Goal: Task Accomplishment & Management: Manage account settings

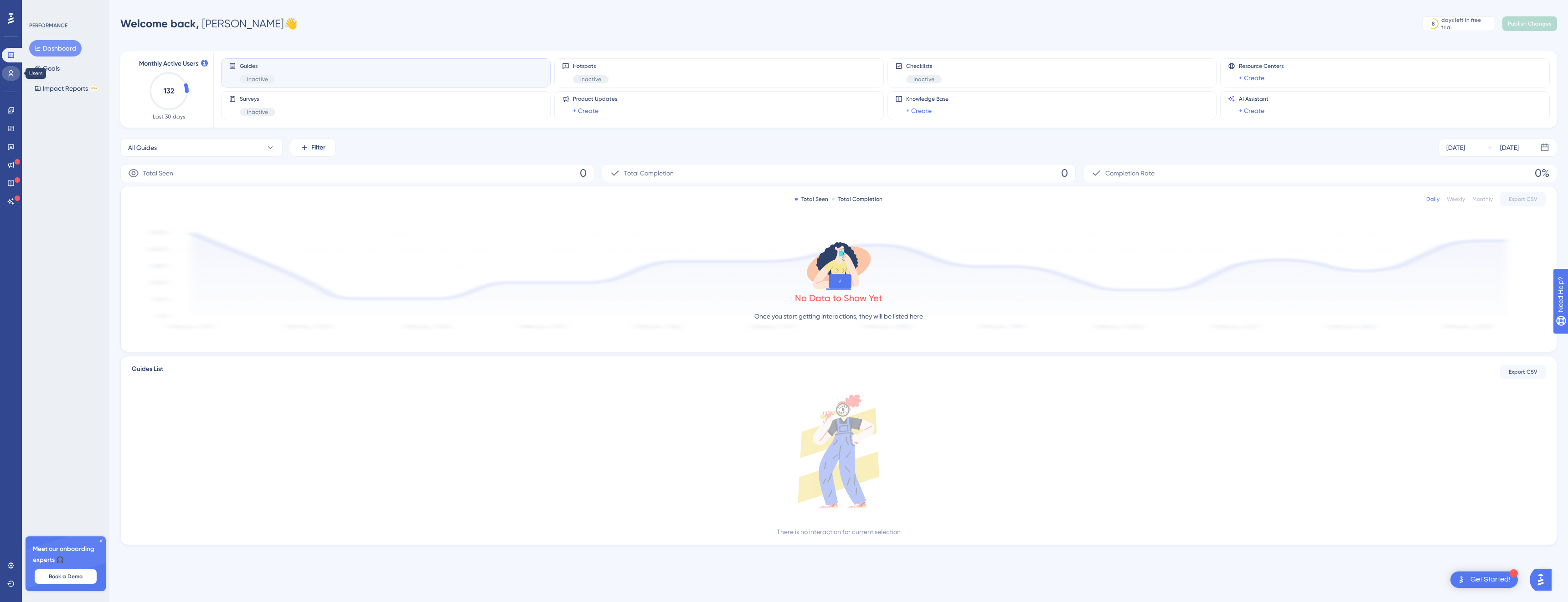
click at [7, 68] on link at bounding box center [10, 73] width 18 height 15
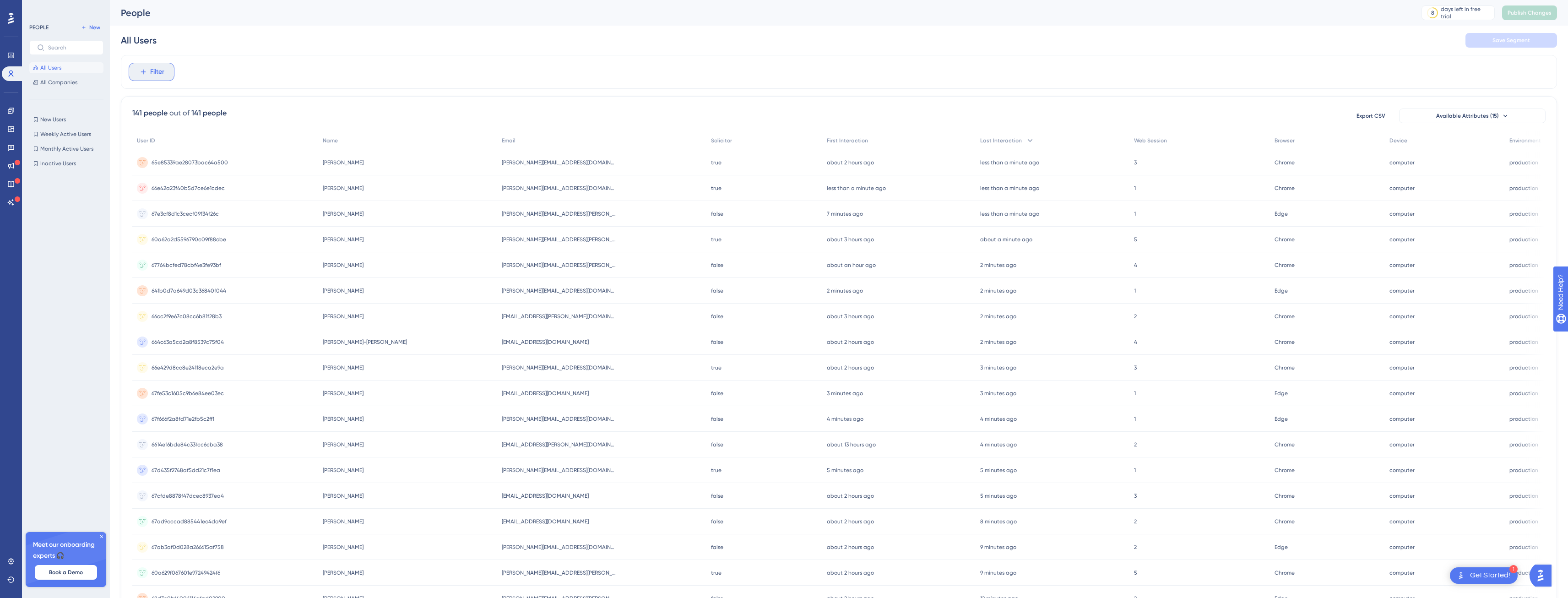
click at [151, 73] on span "Filter" at bounding box center [157, 71] width 14 height 11
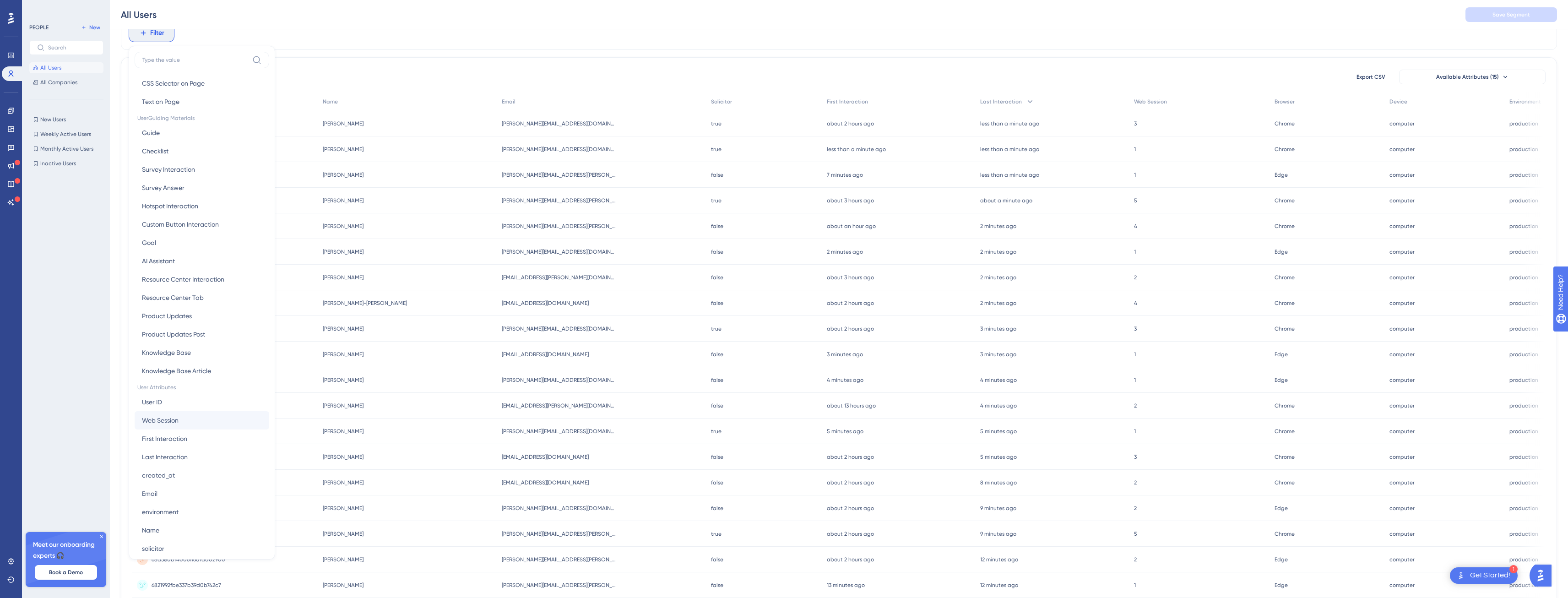
scroll to position [220, 0]
click at [166, 438] on button "solicitor solicitor" at bounding box center [202, 438] width 135 height 18
click at [161, 77] on label "is false" at bounding box center [159, 73] width 20 height 11
click at [235, 124] on span "Done" at bounding box center [230, 120] width 16 height 11
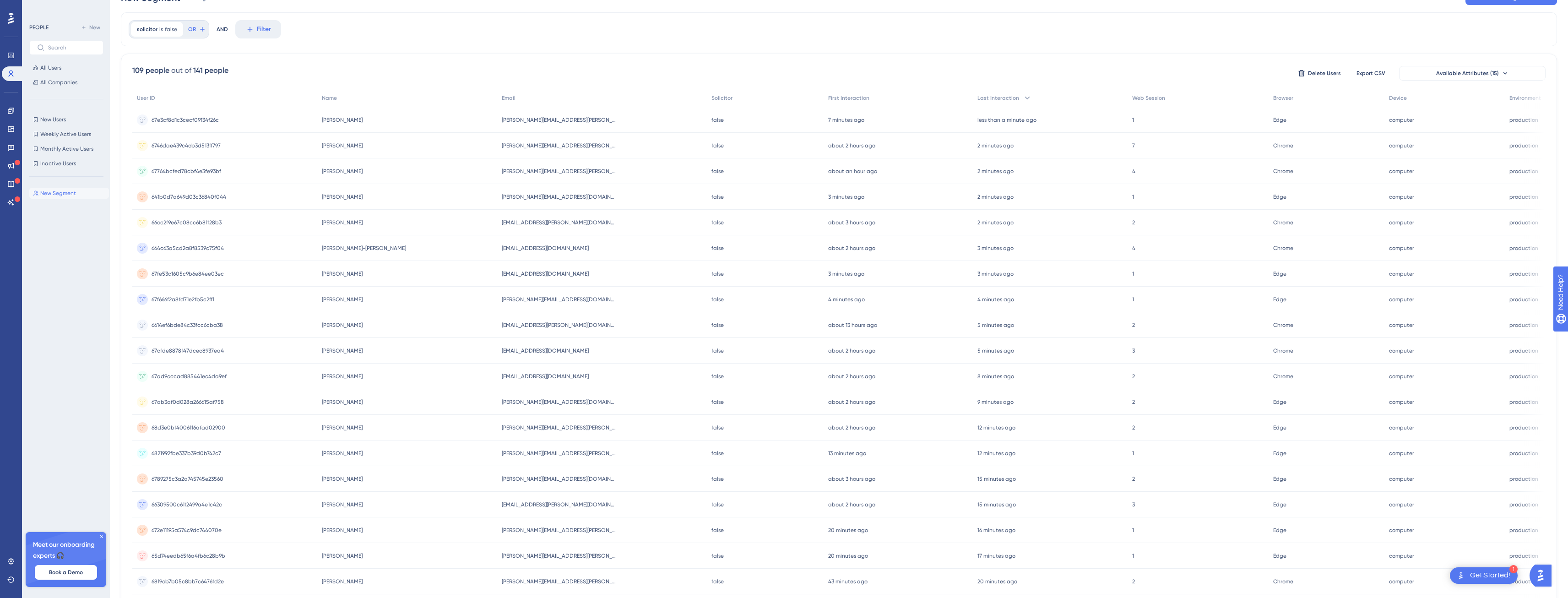
scroll to position [0, 0]
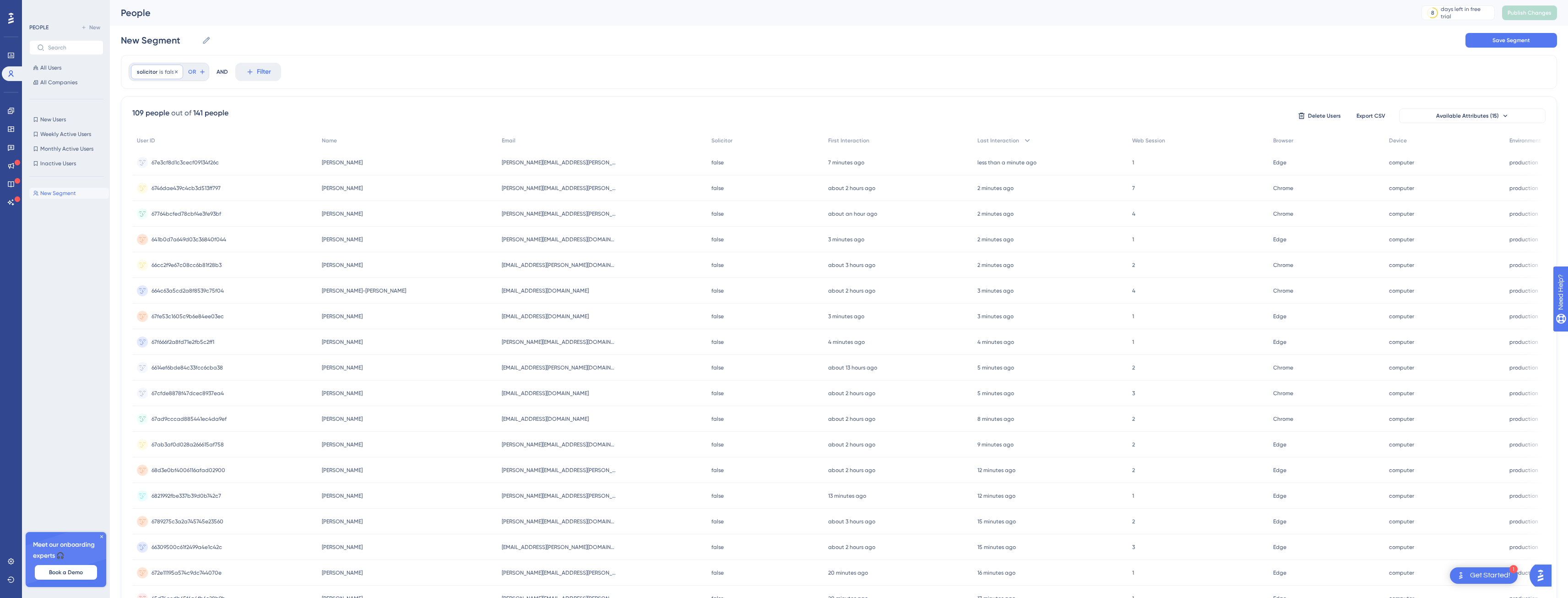
click at [168, 72] on span "false" at bounding box center [171, 71] width 12 height 7
click at [165, 103] on label "is true" at bounding box center [158, 97] width 17 height 11
click at [227, 158] on span "Done" at bounding box center [230, 159] width 16 height 11
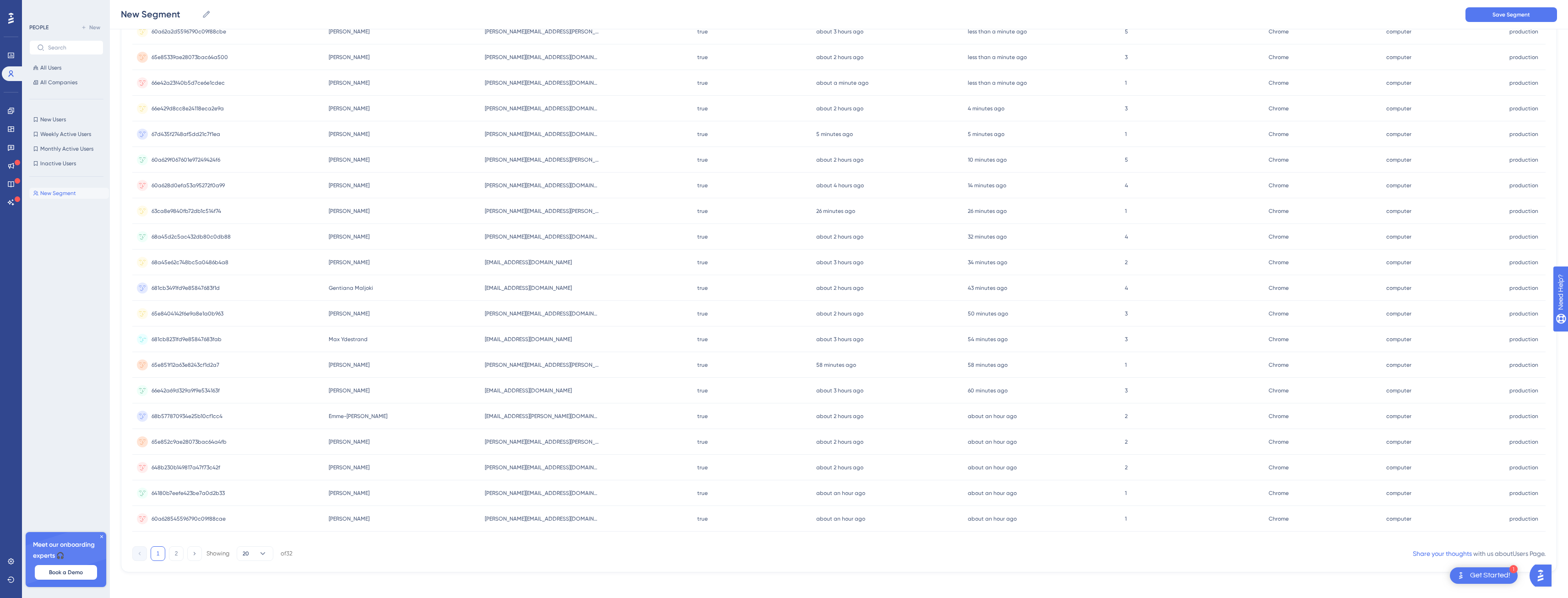
scroll to position [0, 7]
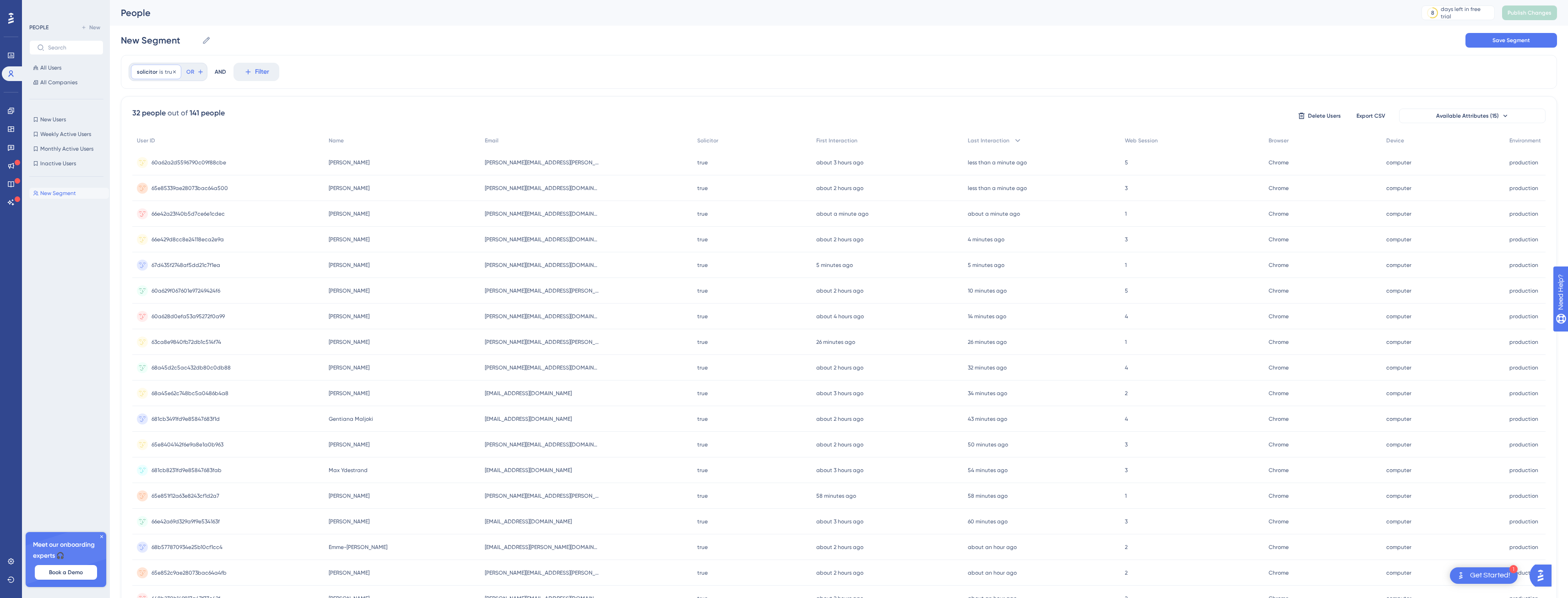
click at [164, 73] on span "true" at bounding box center [170, 71] width 10 height 7
click at [153, 113] on label "is false" at bounding box center [159, 112] width 20 height 11
click at [222, 156] on span "Done" at bounding box center [230, 159] width 16 height 11
click at [173, 71] on icon at bounding box center [176, 71] width 5 height 5
click at [142, 74] on button "Filter" at bounding box center [151, 71] width 46 height 18
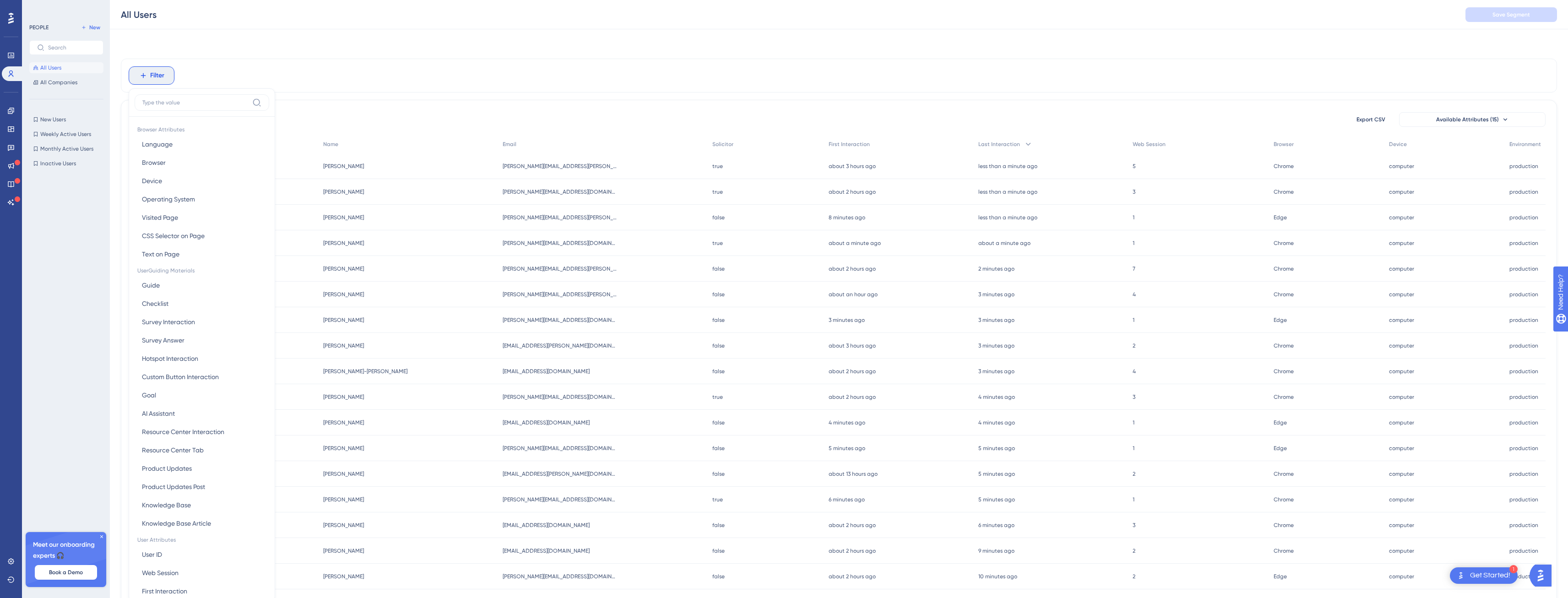
scroll to position [43, 7]
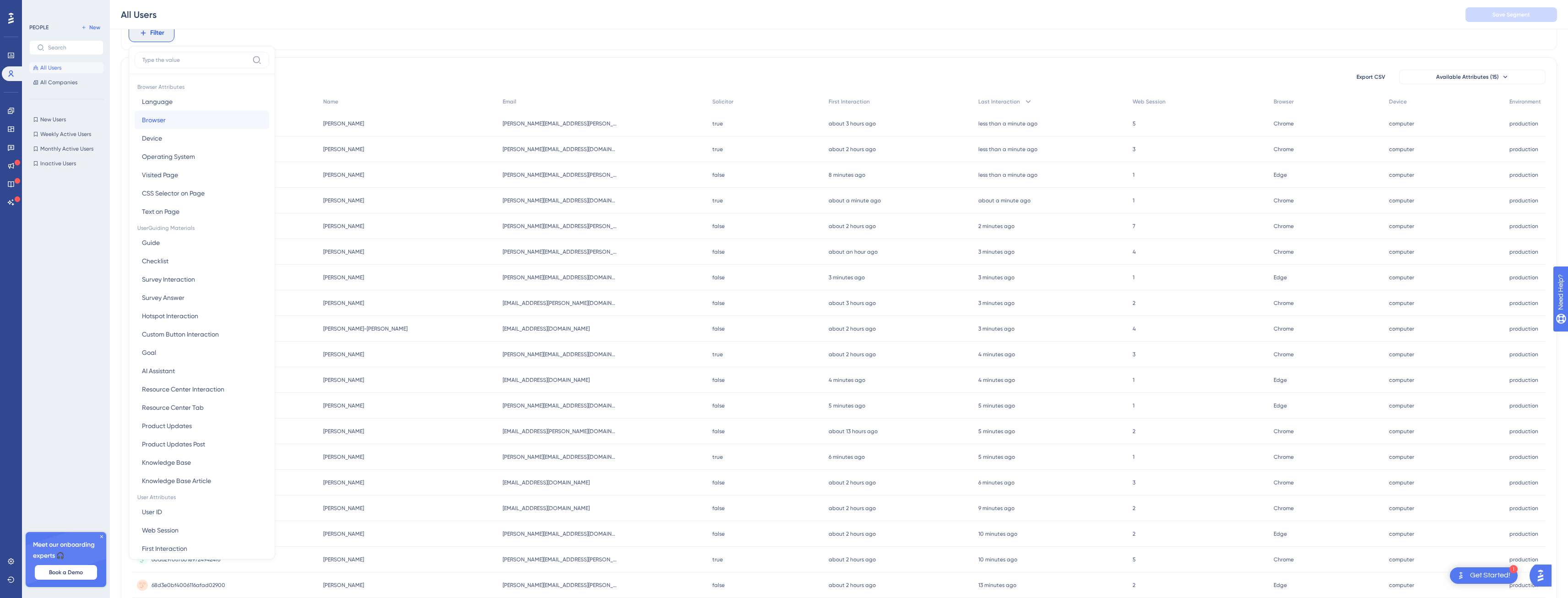
click at [151, 119] on span "Browser" at bounding box center [153, 120] width 23 height 11
type input "edge"
click at [222, 196] on span "Done" at bounding box center [230, 199] width 16 height 11
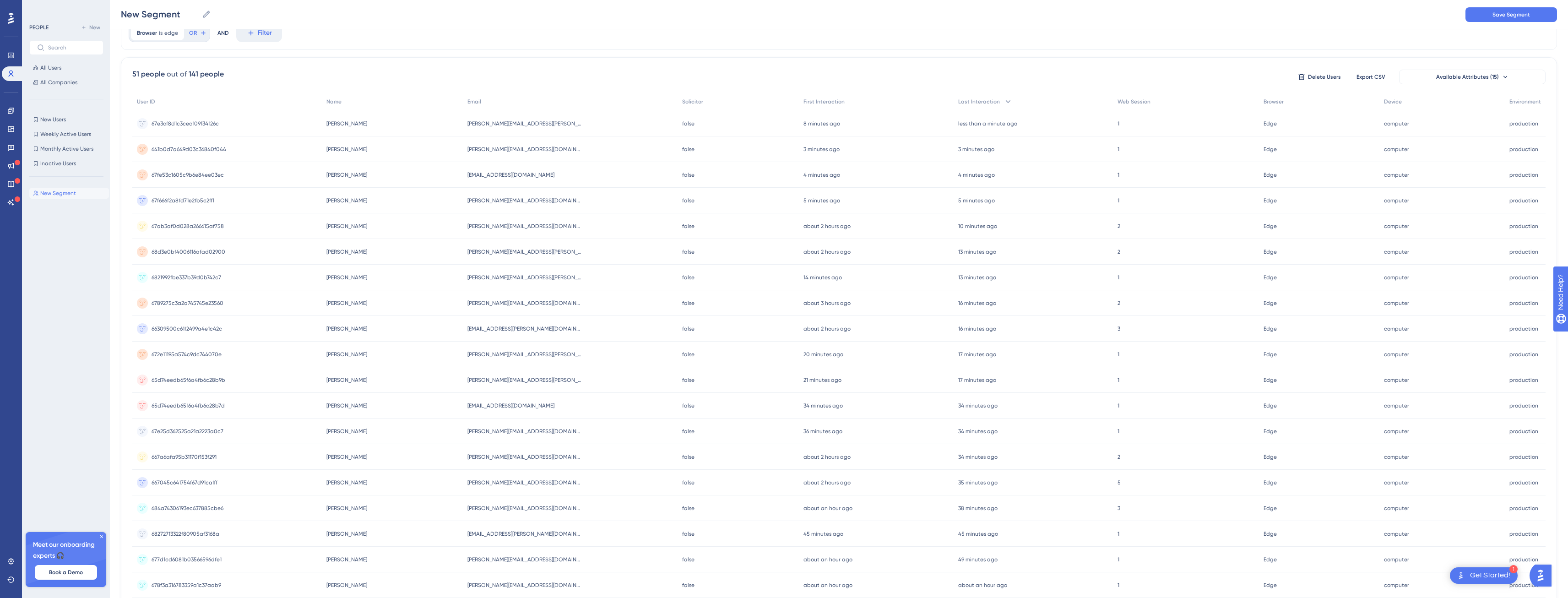
scroll to position [0, 7]
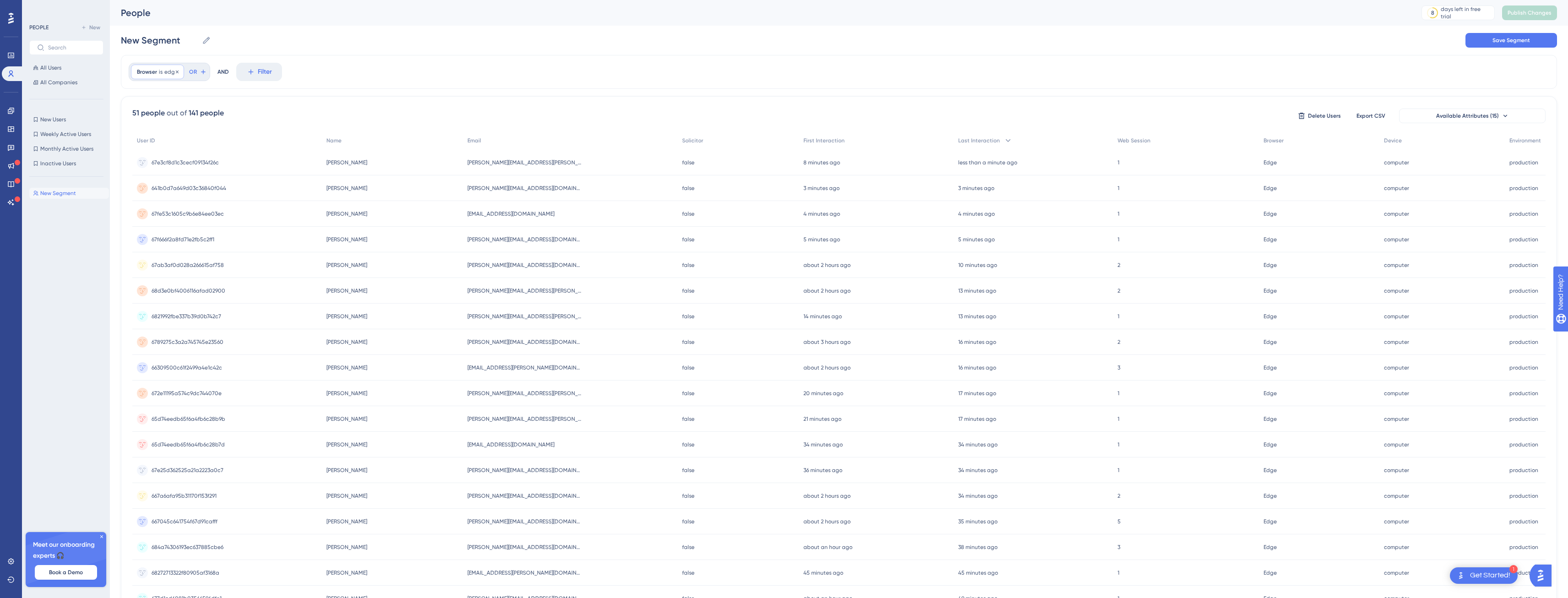
click at [165, 72] on span "edge" at bounding box center [171, 71] width 14 height 7
drag, startPoint x: 164, startPoint y: 111, endPoint x: 130, endPoint y: 116, distance: 34.4
click at [131, 116] on div "is edge is not contains does not contain starts with ends with is not known has…" at bounding box center [191, 160] width 118 height 139
drag, startPoint x: 157, startPoint y: 118, endPoint x: 138, endPoint y: 116, distance: 19.1
click at [138, 116] on label "edge" at bounding box center [189, 115] width 101 height 17
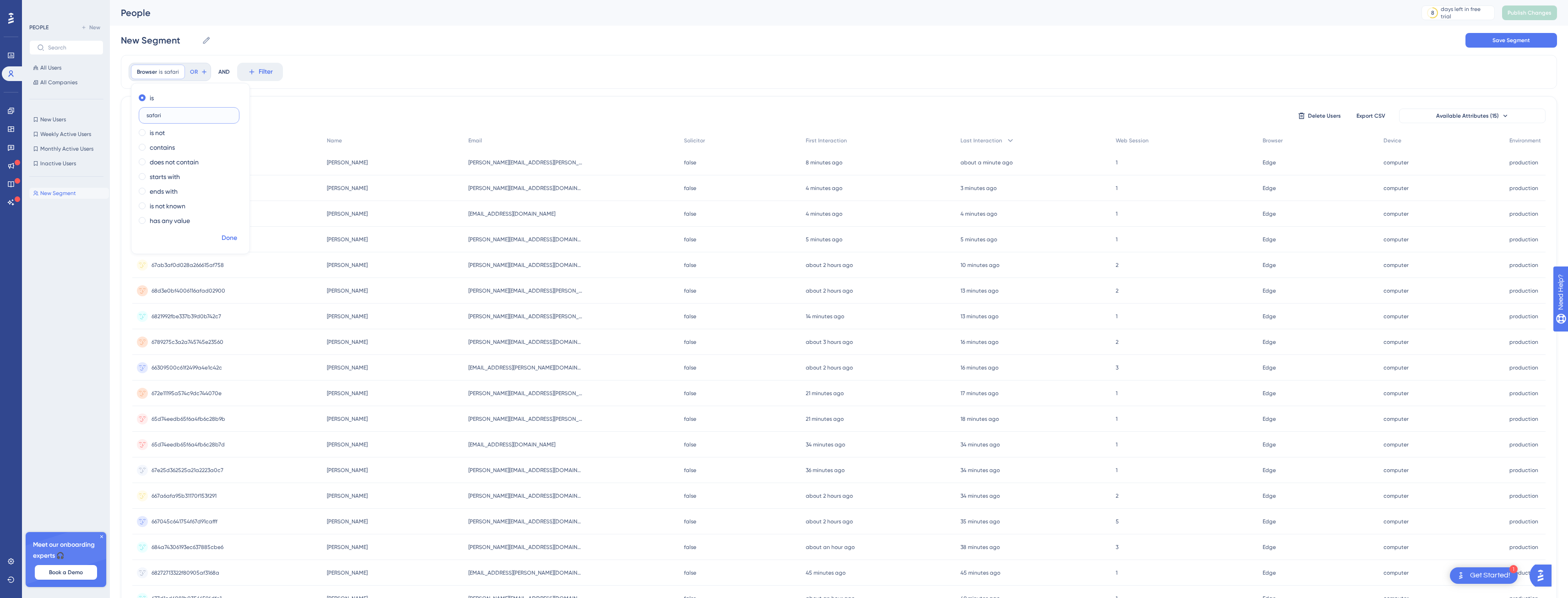
type input "safari"
click at [222, 235] on span "Done" at bounding box center [230, 238] width 16 height 11
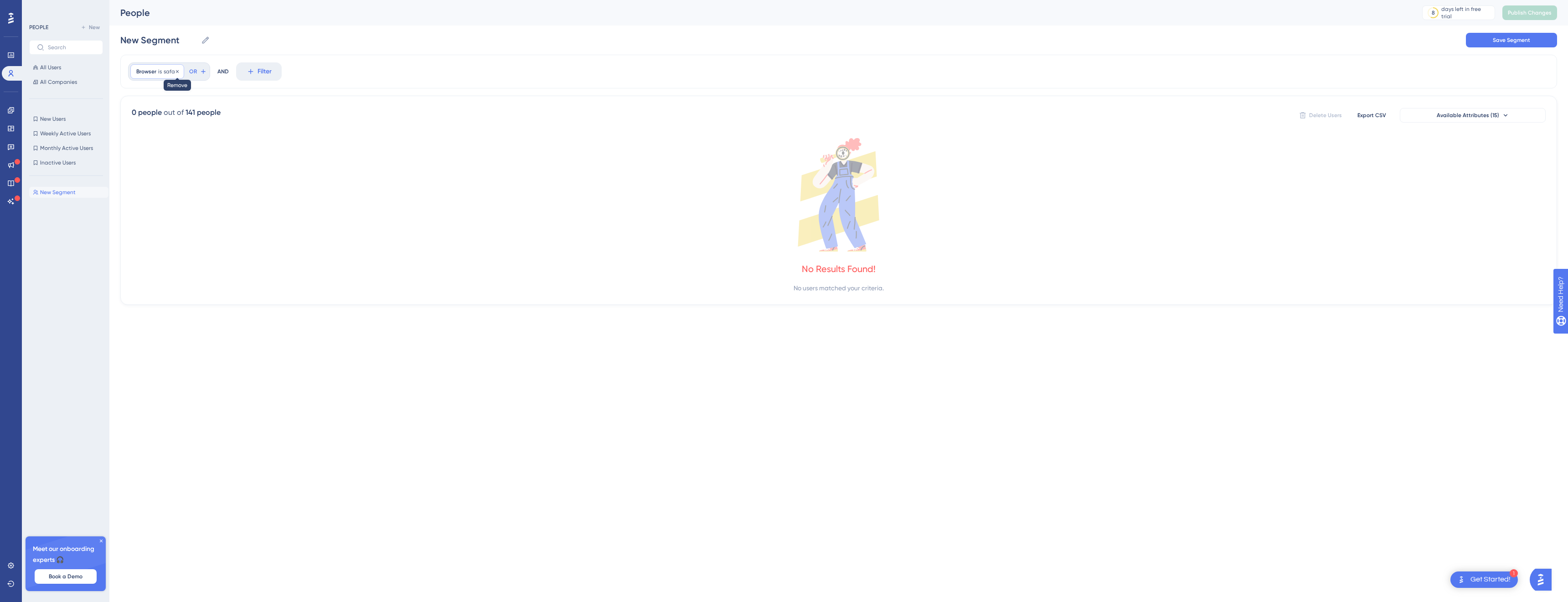
click at [174, 74] on icon at bounding box center [177, 71] width 5 height 5
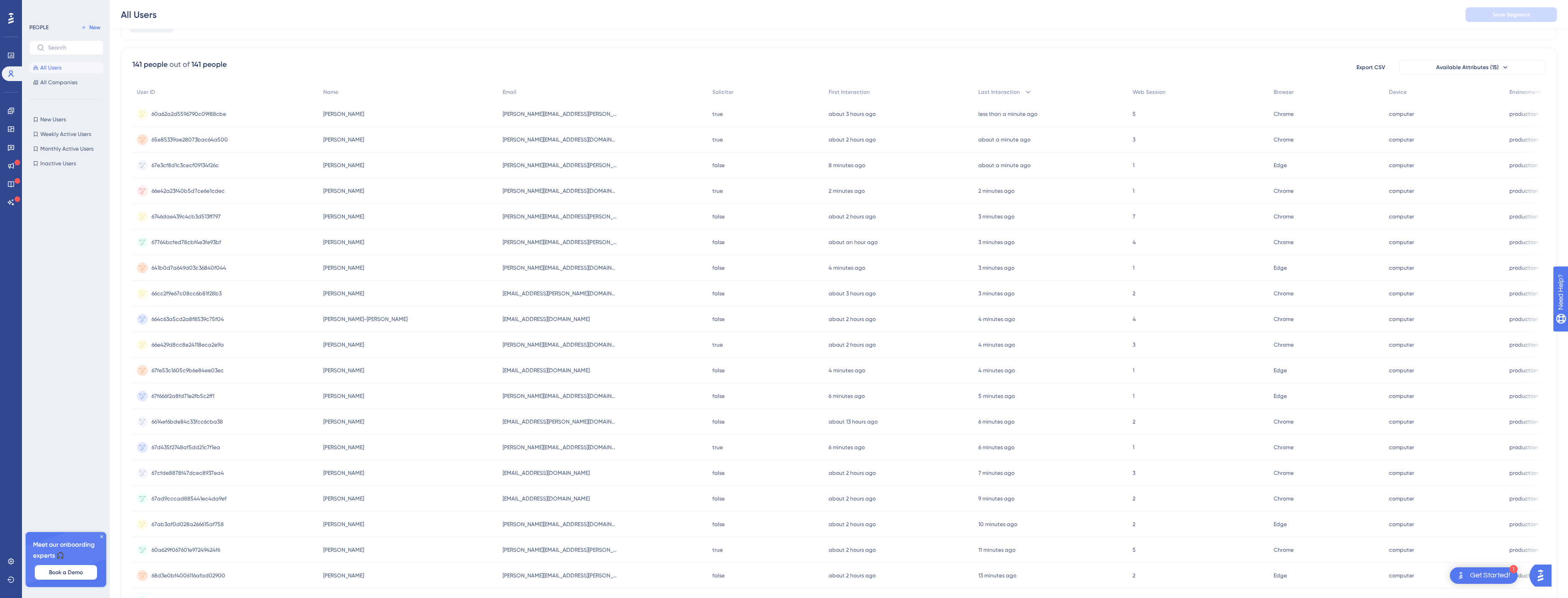
scroll to position [138, 0]
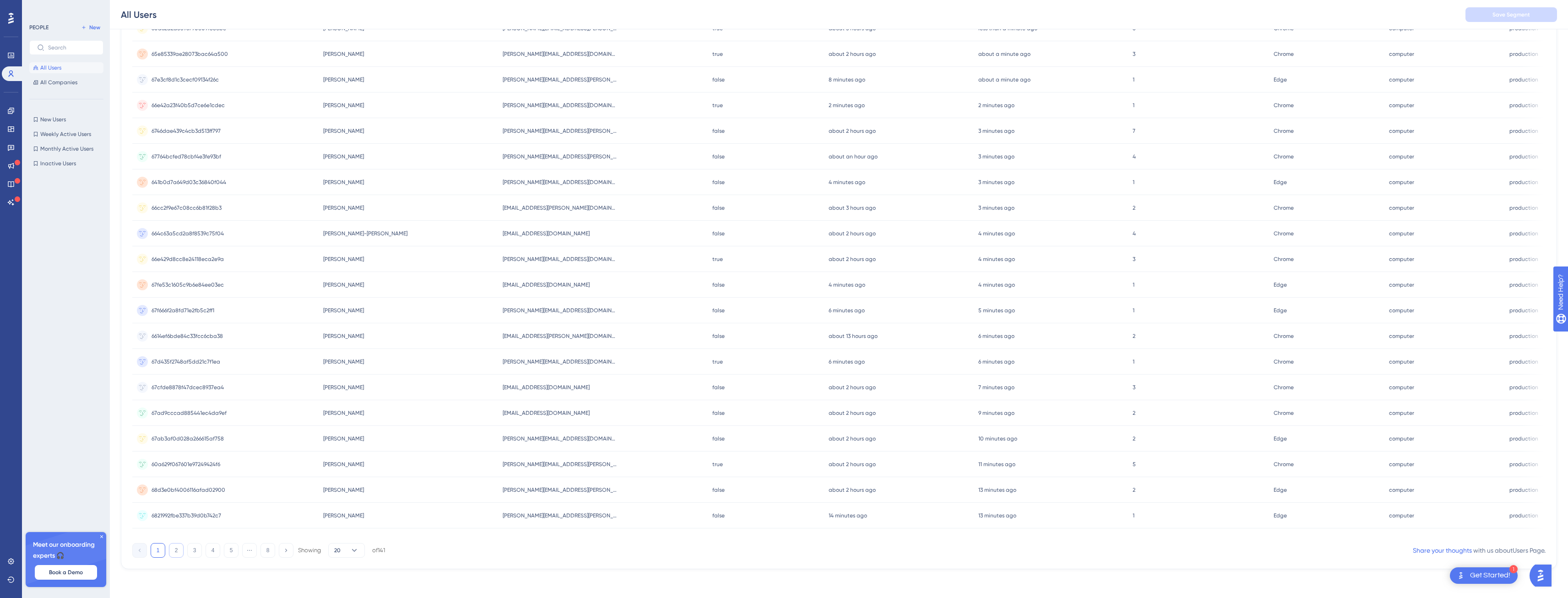
click at [179, 551] on button "2" at bounding box center [176, 550] width 15 height 15
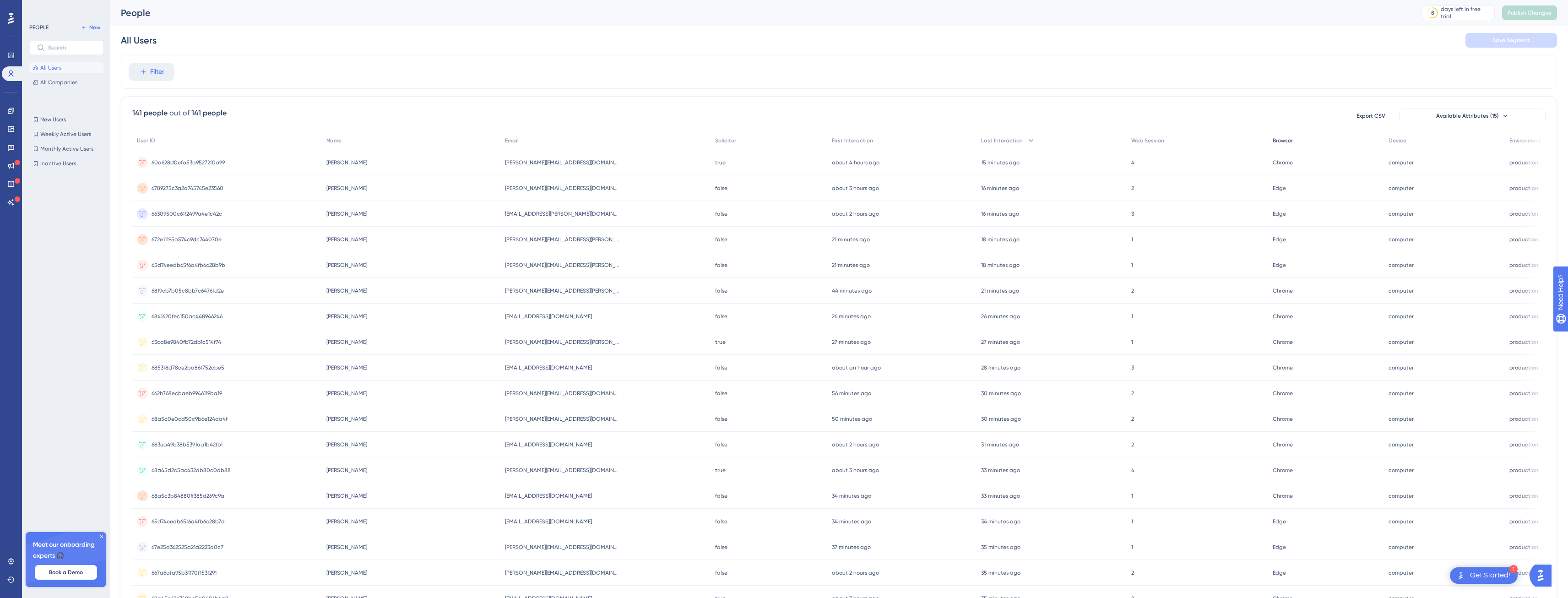
click at [1272, 138] on span "Browser" at bounding box center [1282, 140] width 20 height 7
click at [156, 73] on span "Filter" at bounding box center [157, 71] width 14 height 11
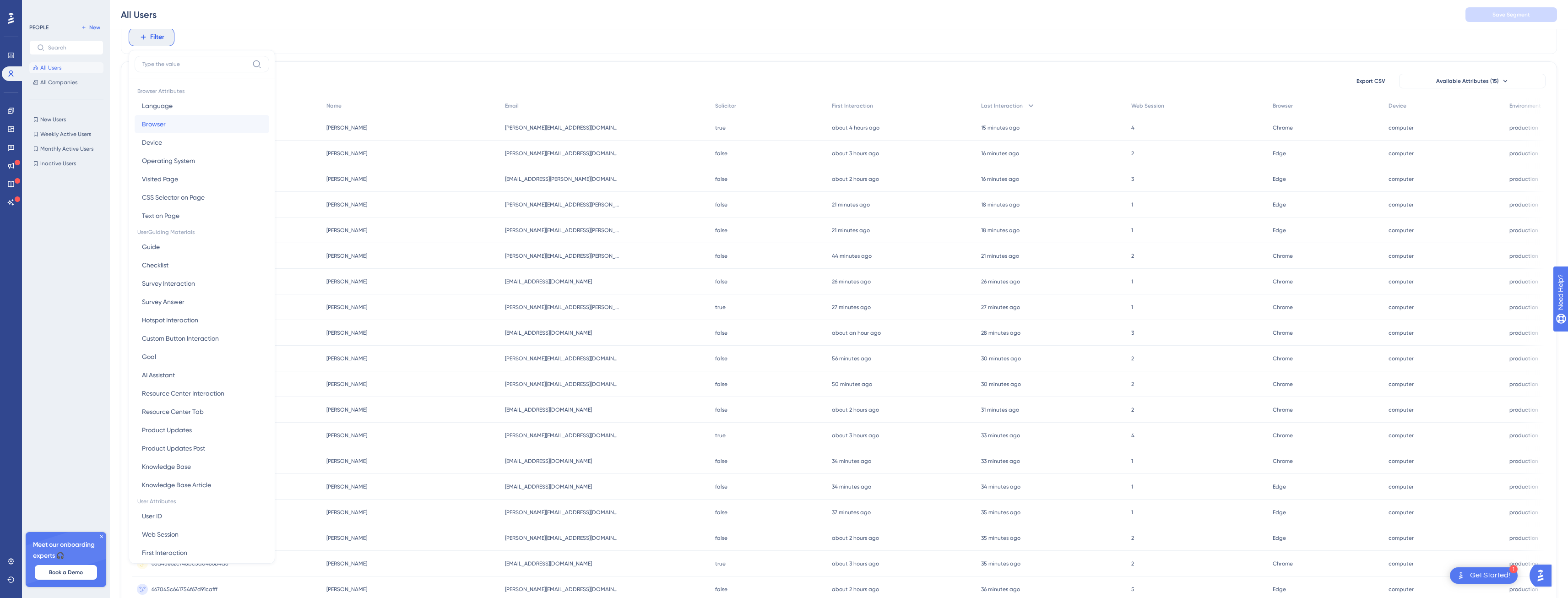
click at [186, 118] on button "Browser Browser" at bounding box center [202, 124] width 135 height 18
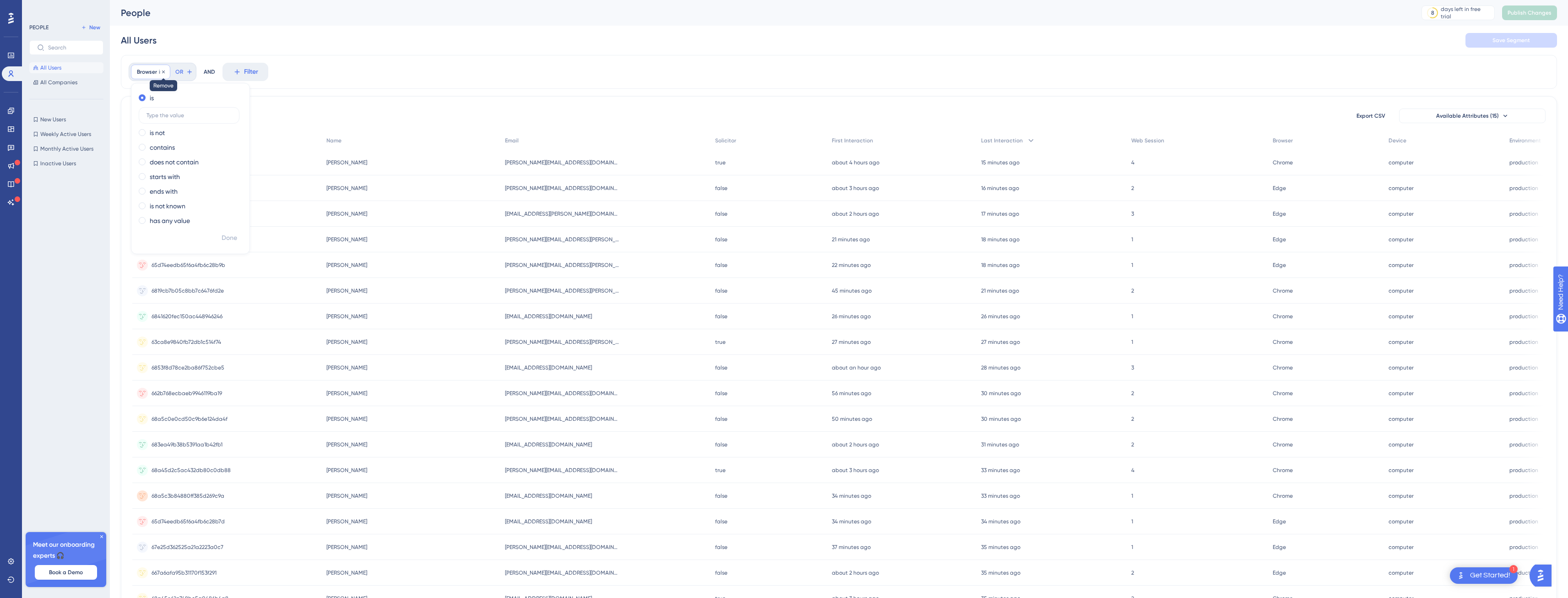
click at [162, 71] on icon at bounding box center [164, 71] width 5 height 5
click at [346, 70] on div "Filter" at bounding box center [839, 71] width 1436 height 34
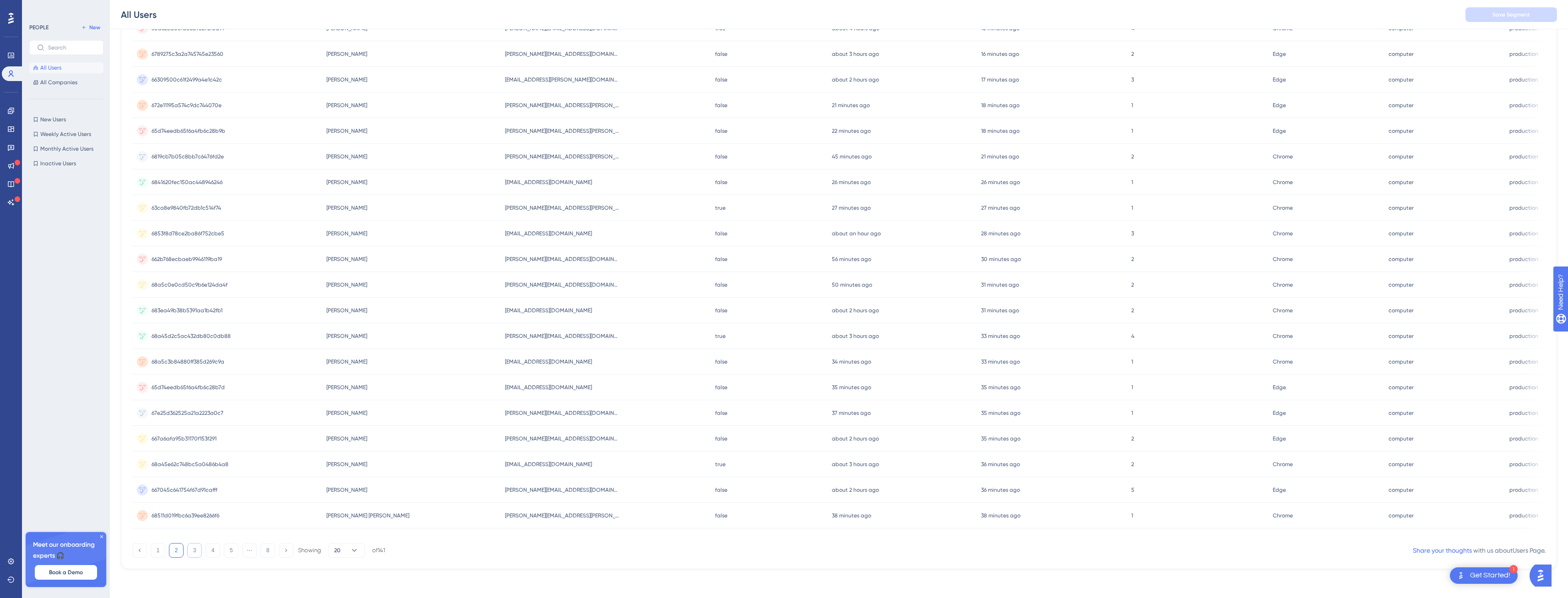
click at [196, 552] on button "3" at bounding box center [194, 550] width 15 height 15
click at [213, 554] on button "4" at bounding box center [212, 550] width 15 height 15
click at [233, 556] on button "5" at bounding box center [231, 550] width 15 height 15
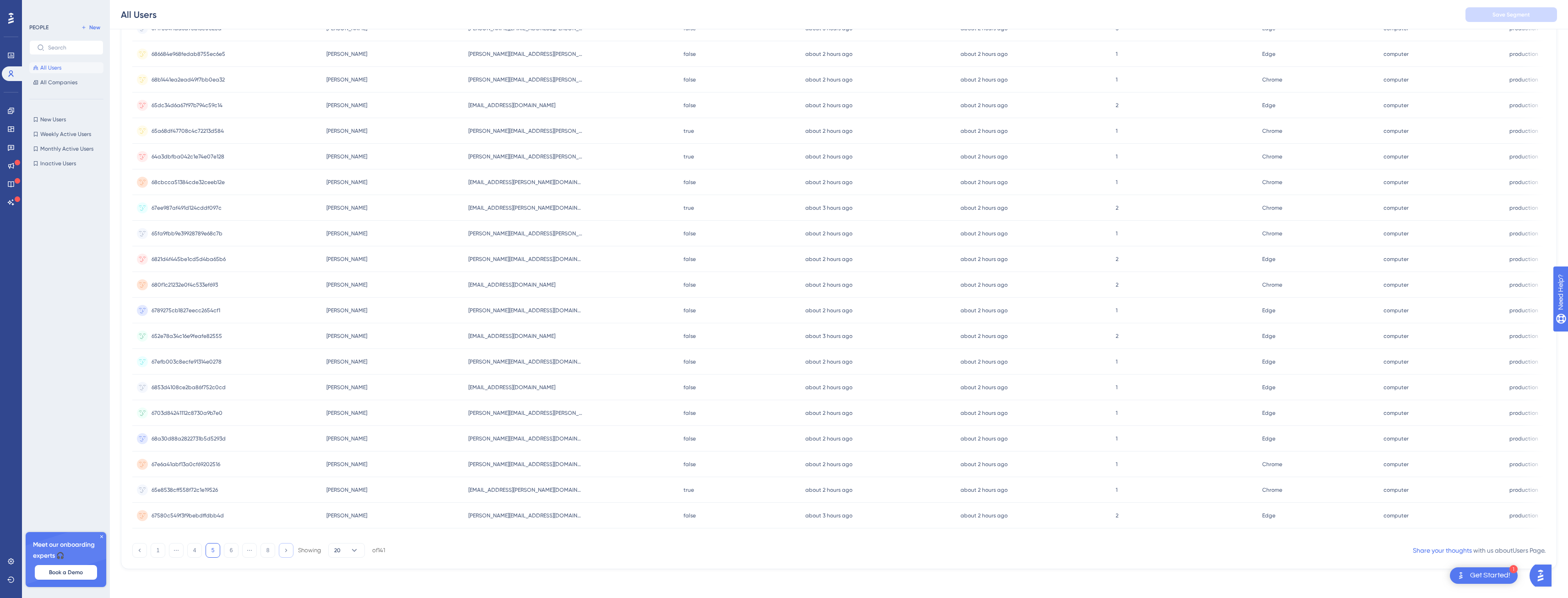
click at [286, 552] on icon at bounding box center [285, 550] width 6 height 6
click at [274, 553] on button "8" at bounding box center [267, 550] width 15 height 15
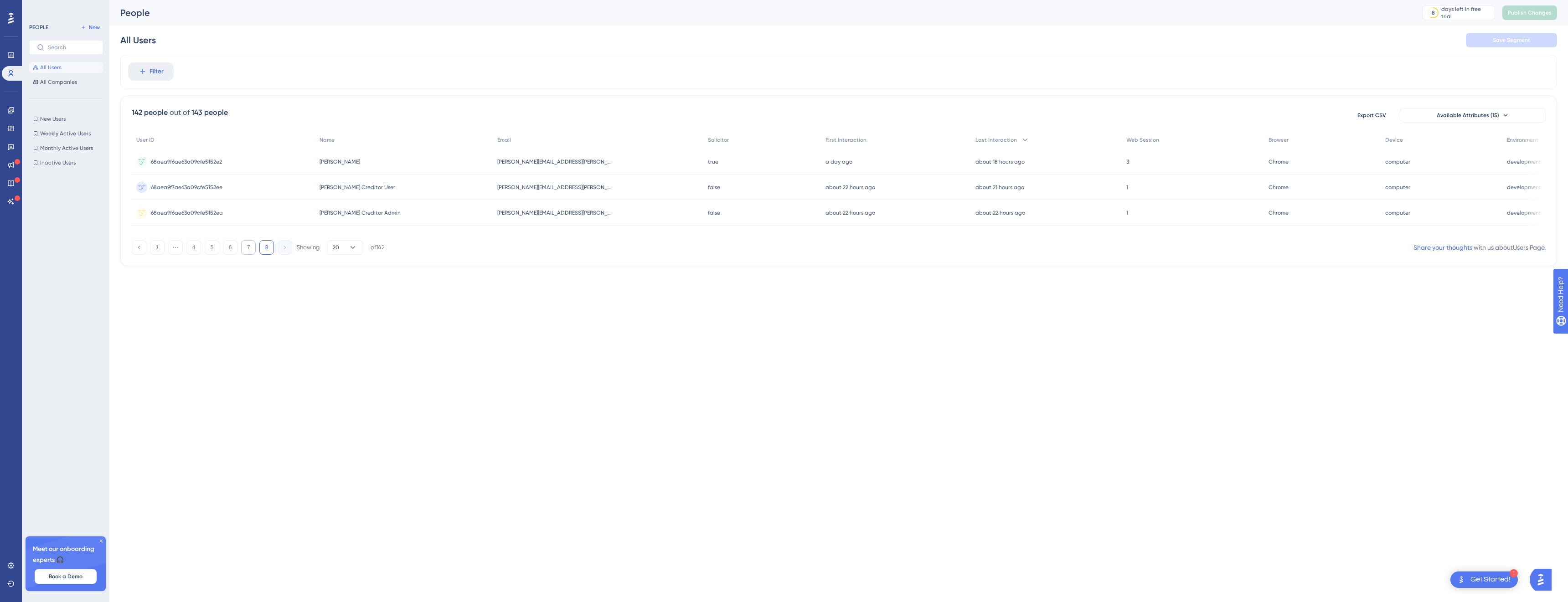
click at [251, 253] on button "7" at bounding box center [248, 247] width 15 height 15
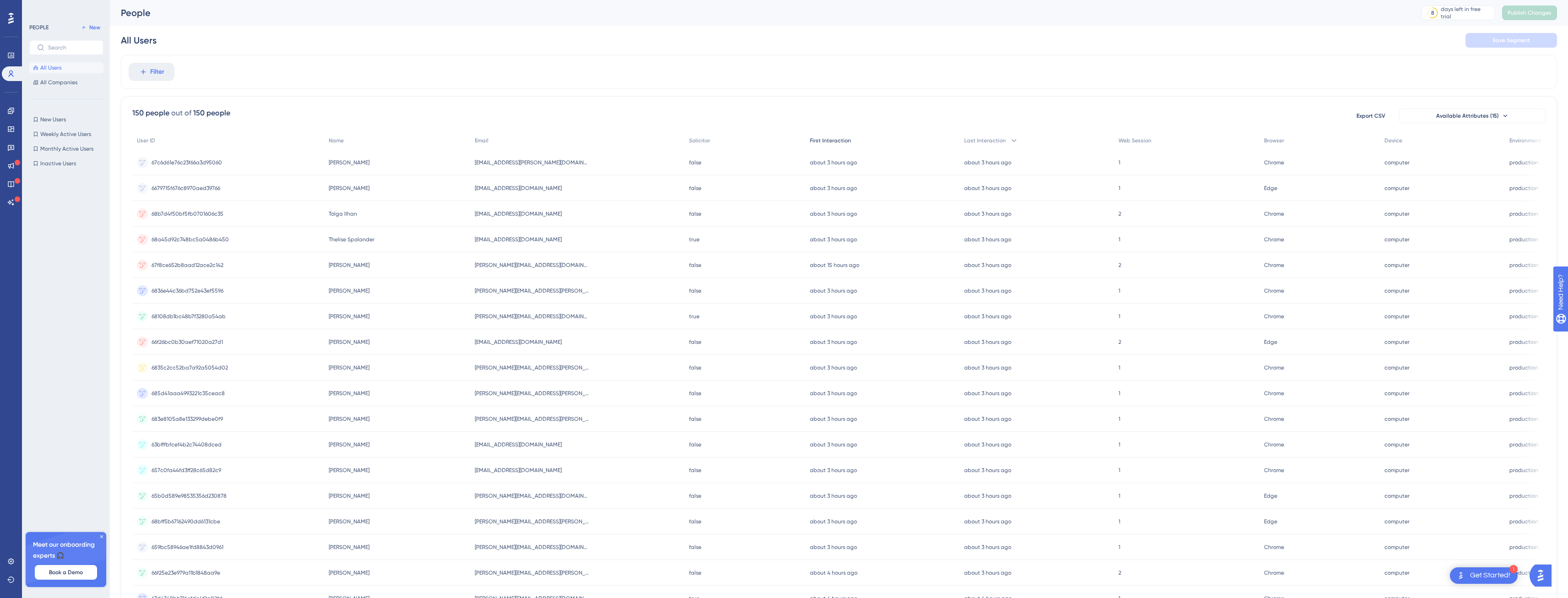
click at [846, 141] on span "First Interaction" at bounding box center [830, 140] width 41 height 7
click at [844, 138] on span "First Interaction" at bounding box center [826, 140] width 41 height 7
click at [832, 139] on span "First Interaction" at bounding box center [850, 140] width 41 height 7
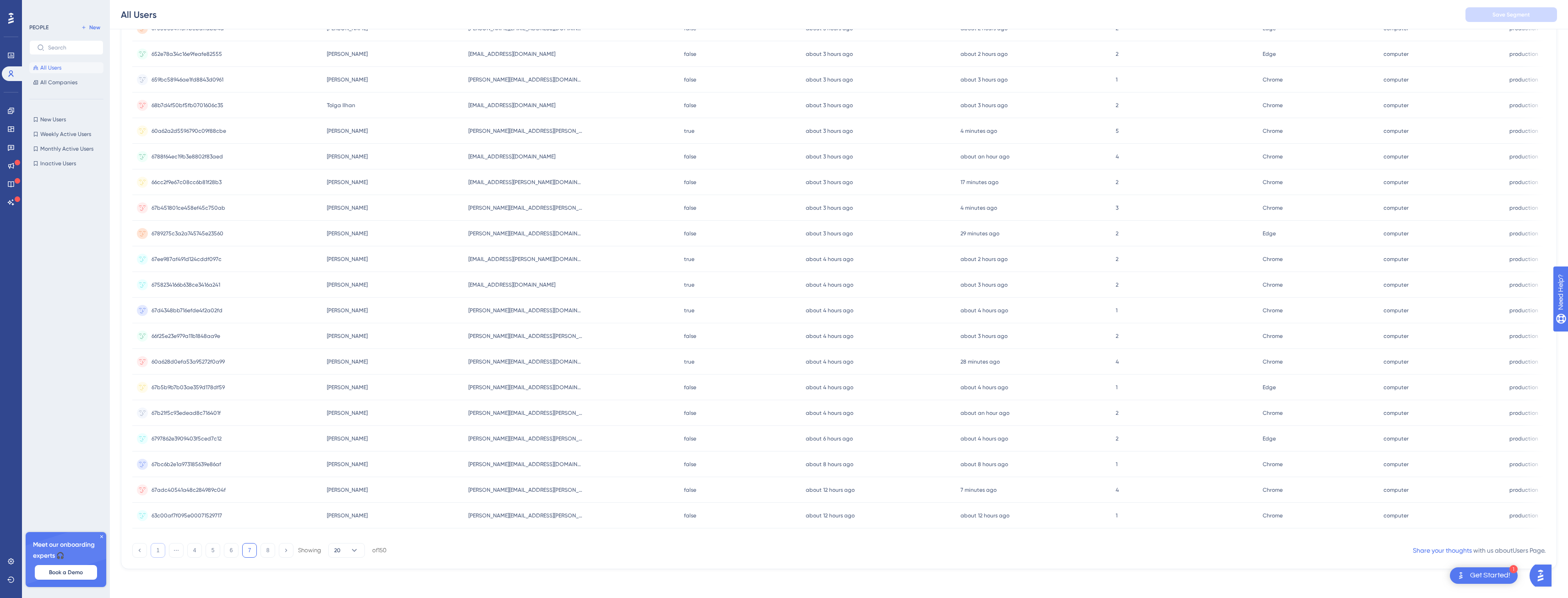
click at [160, 554] on button "1" at bounding box center [157, 550] width 15 height 15
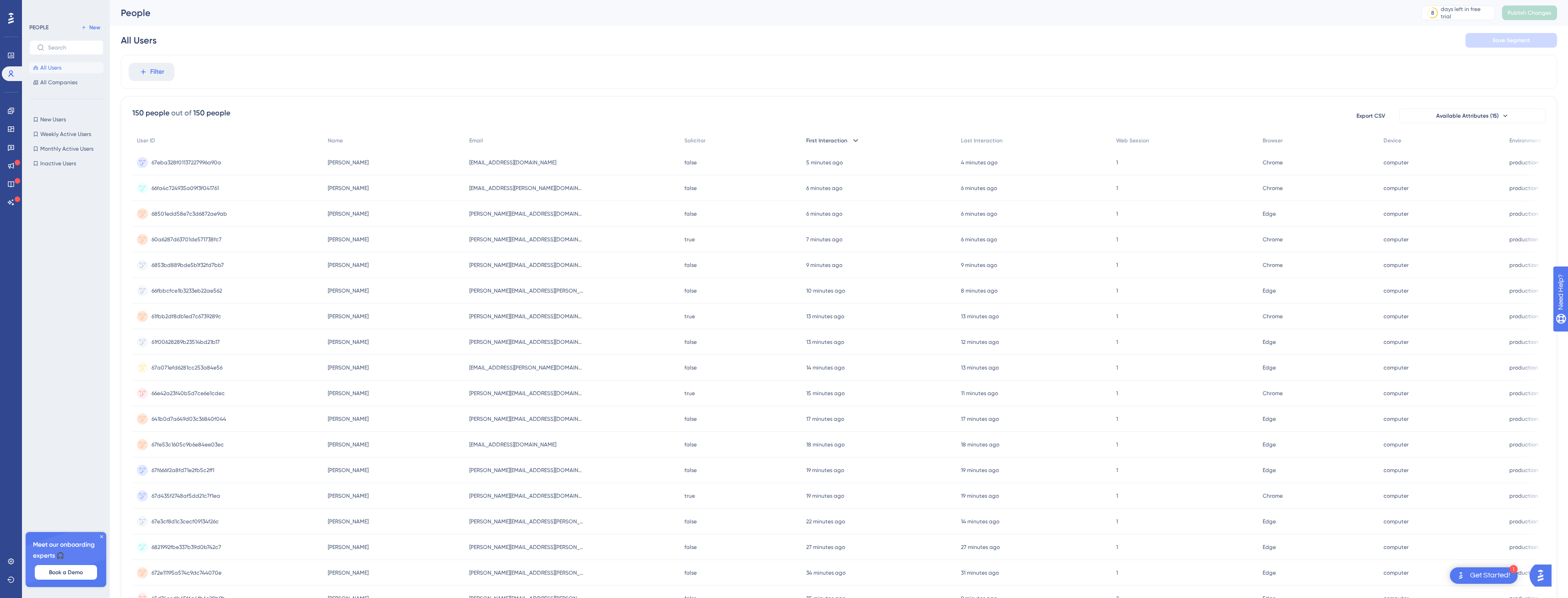
click at [824, 143] on span "First Interaction" at bounding box center [826, 140] width 41 height 7
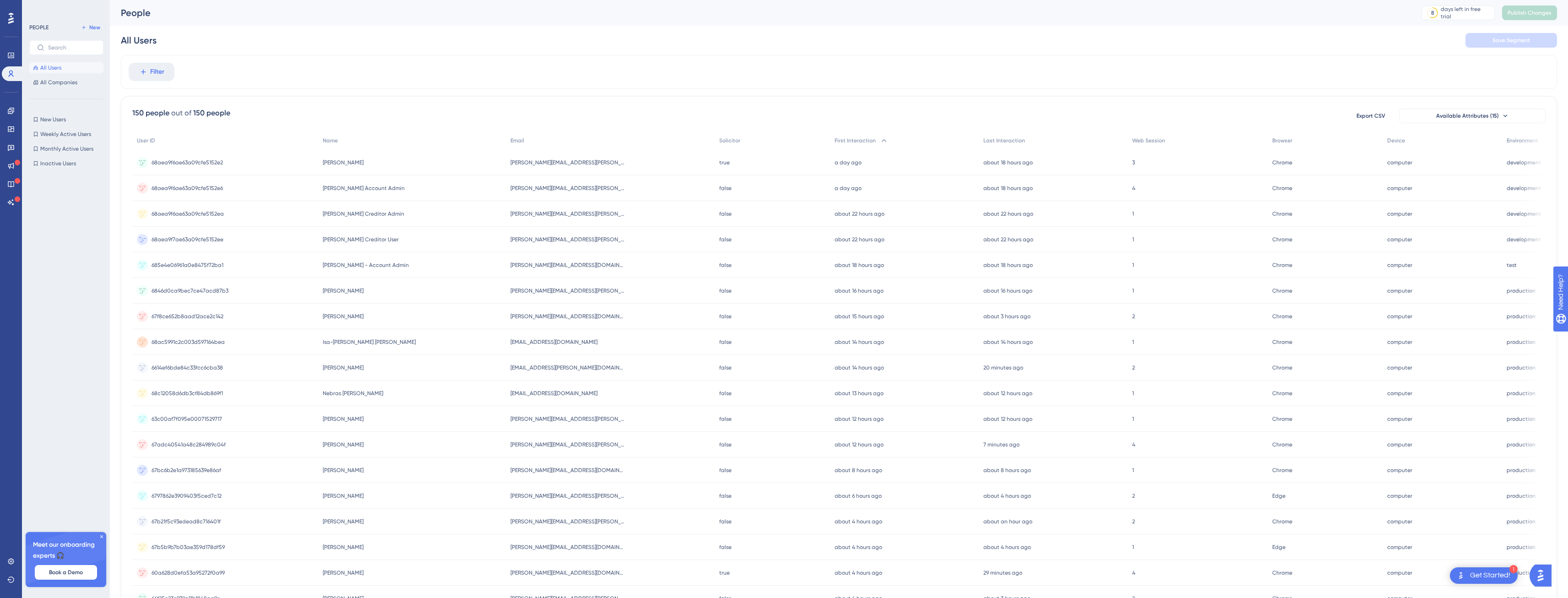
click at [1051, 239] on div "about 22 hours ago 30 Sep 2025, 13:07" at bounding box center [1053, 239] width 149 height 25
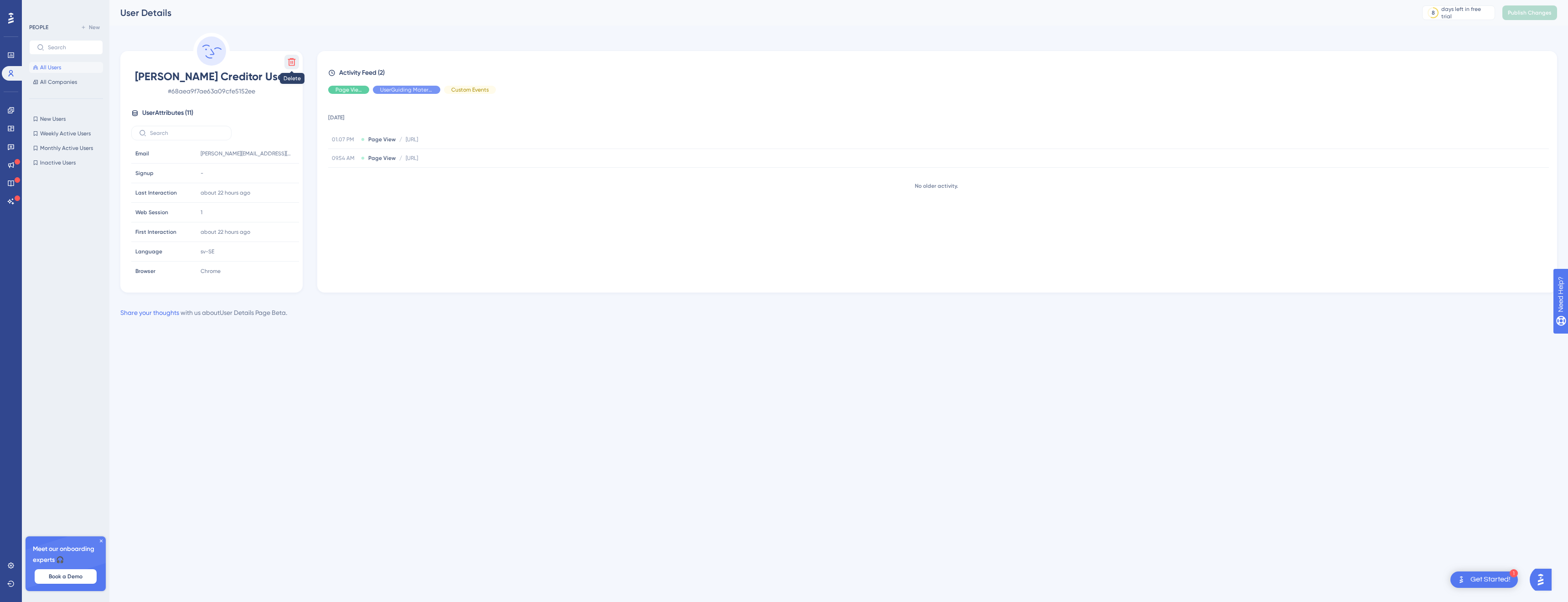
click at [287, 59] on icon at bounding box center [291, 61] width 10 height 10
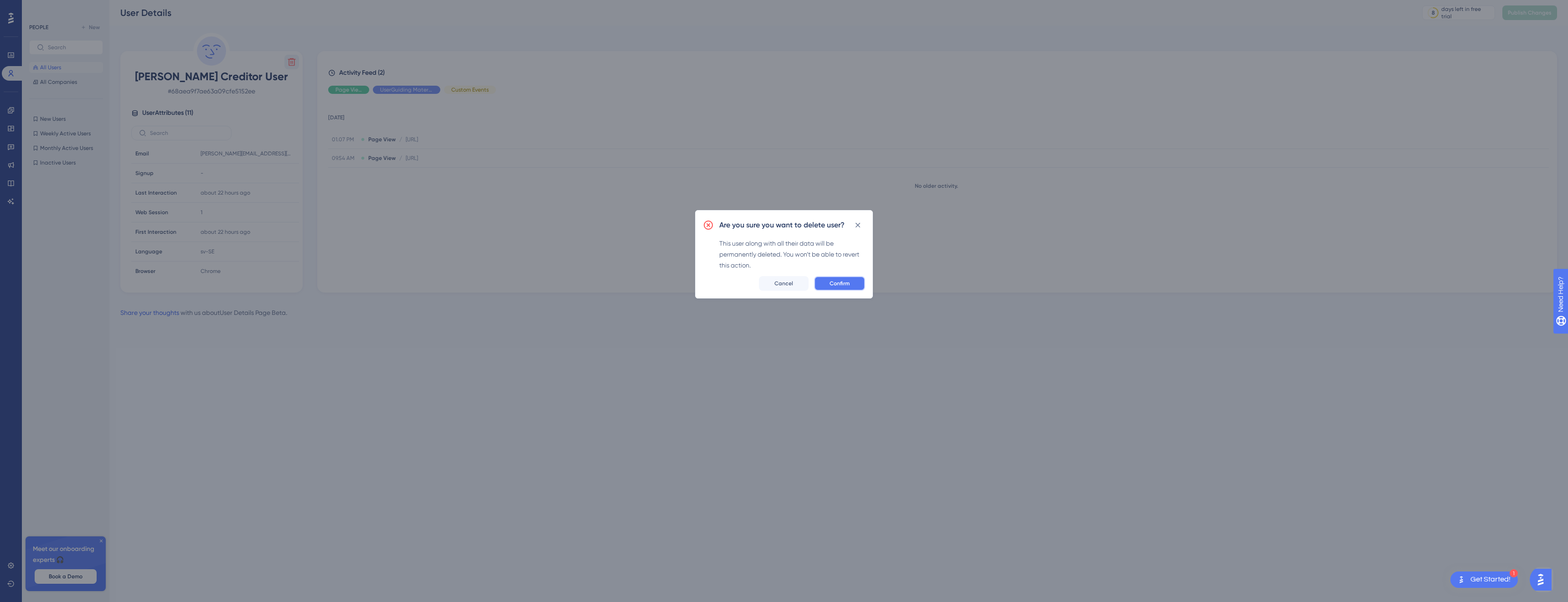
click at [833, 288] on button "Confirm" at bounding box center [839, 283] width 51 height 15
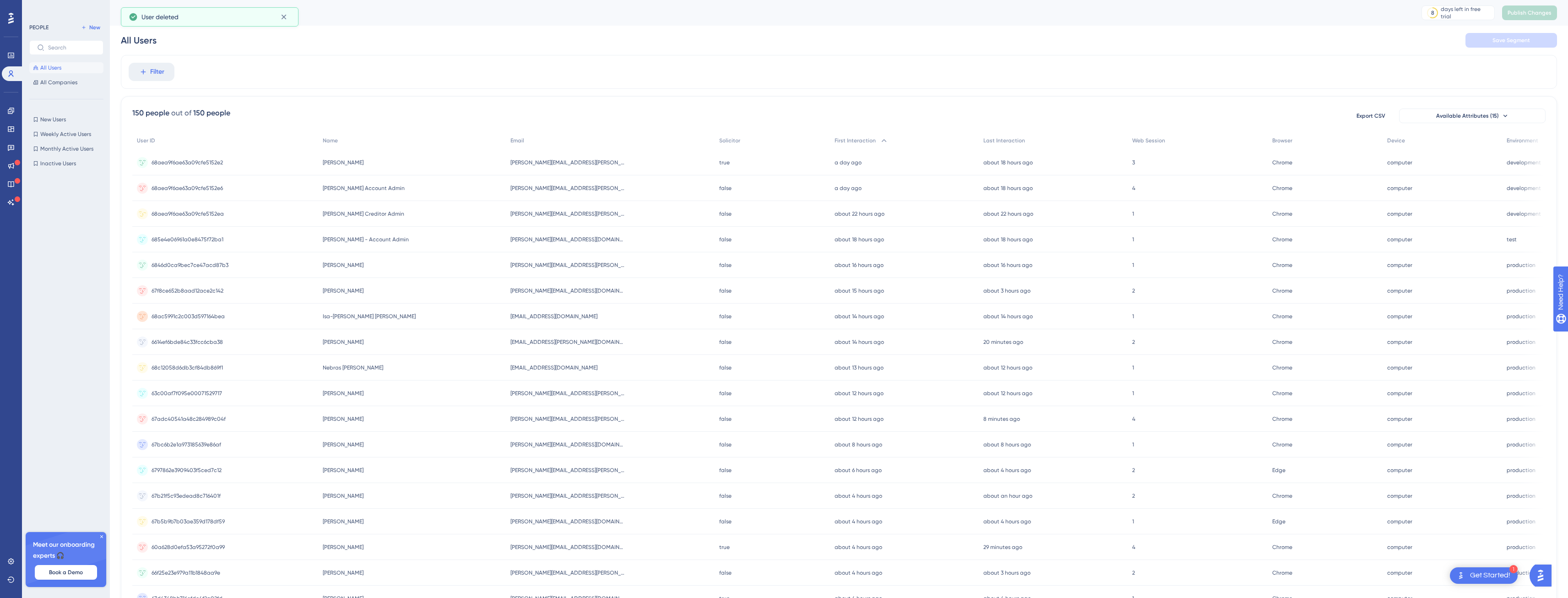
click at [375, 213] on span "Anton Frid Creditor Admin" at bounding box center [364, 213] width 82 height 7
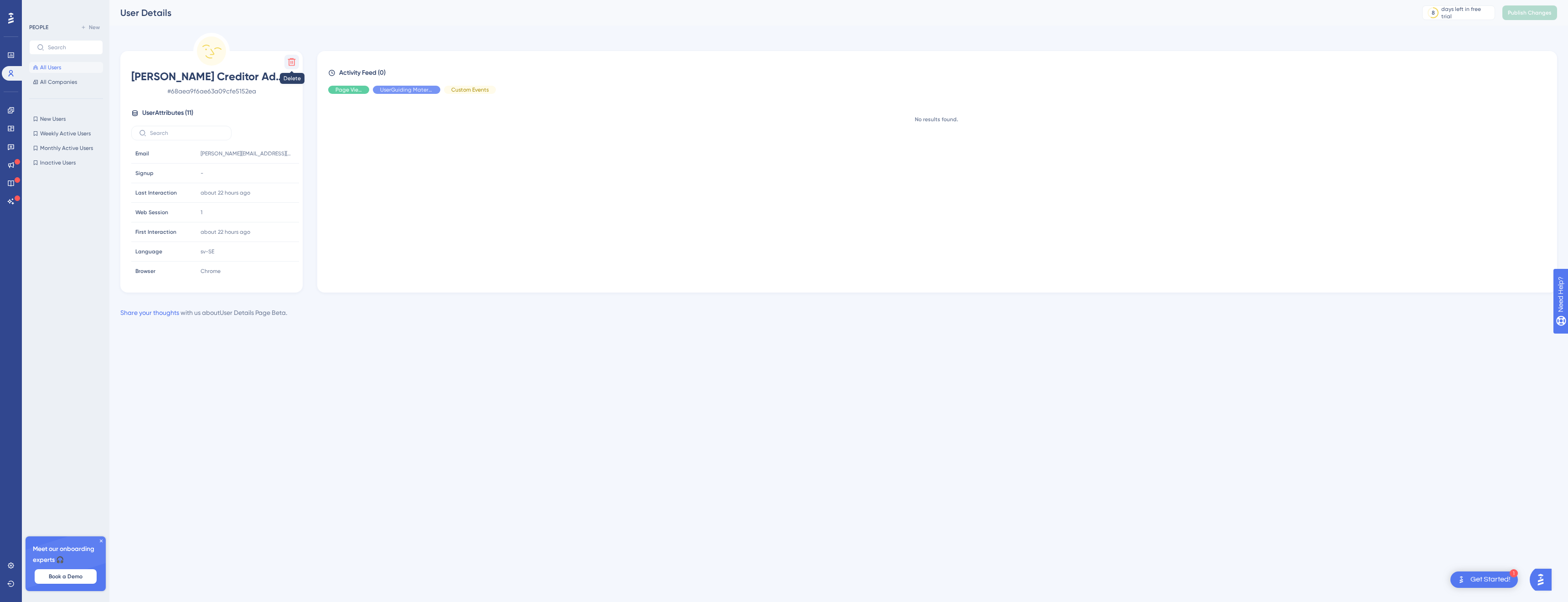
click at [295, 67] on button at bounding box center [291, 61] width 15 height 15
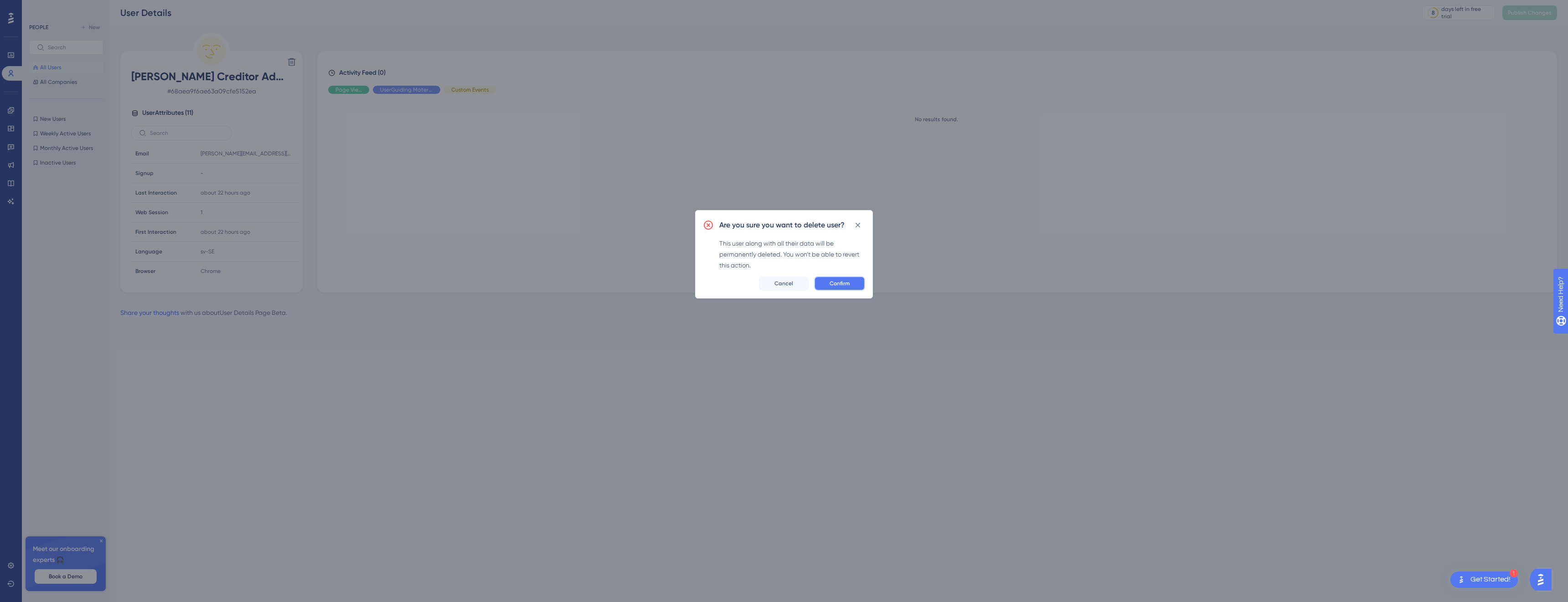
click at [855, 288] on button "Confirm" at bounding box center [839, 283] width 51 height 15
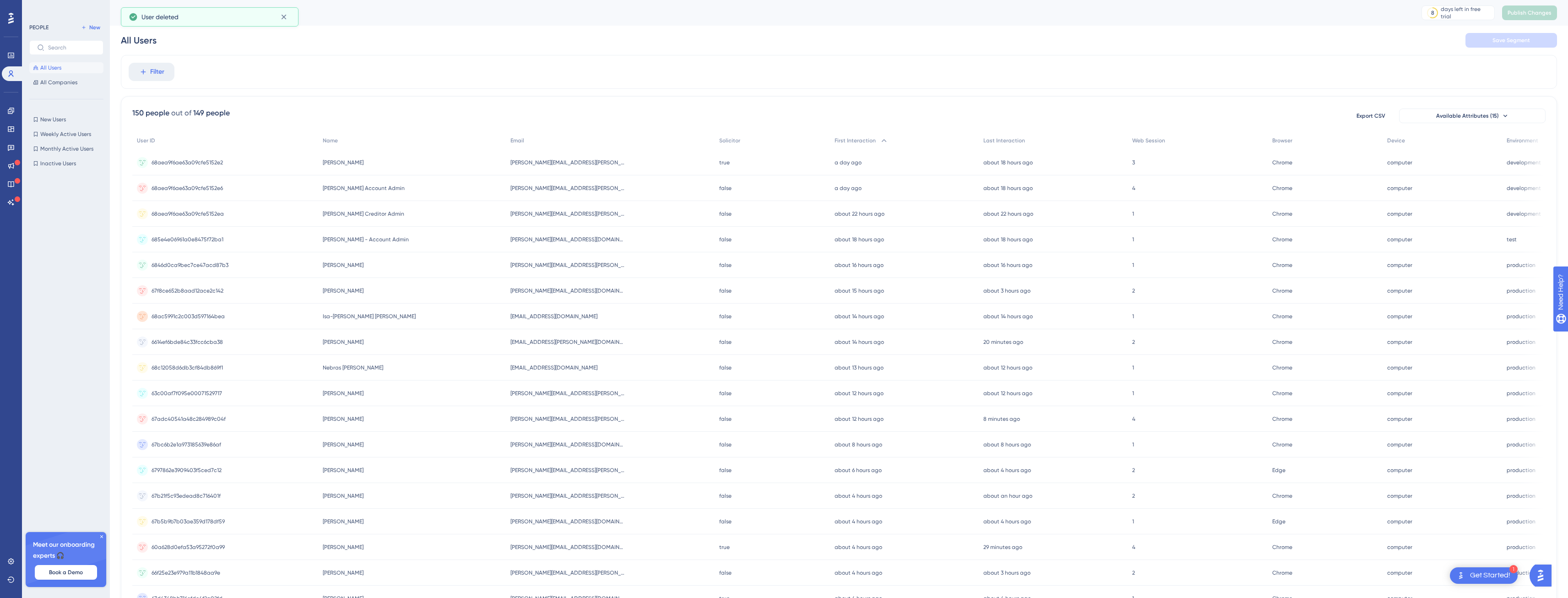
click at [409, 118] on div "150 people out of 149 people Export CSV Available Attributes (15)" at bounding box center [839, 116] width 1413 height 17
click at [393, 163] on div "Anton Frid Solicitor Anton Frid Solicitor" at bounding box center [412, 162] width 187 height 25
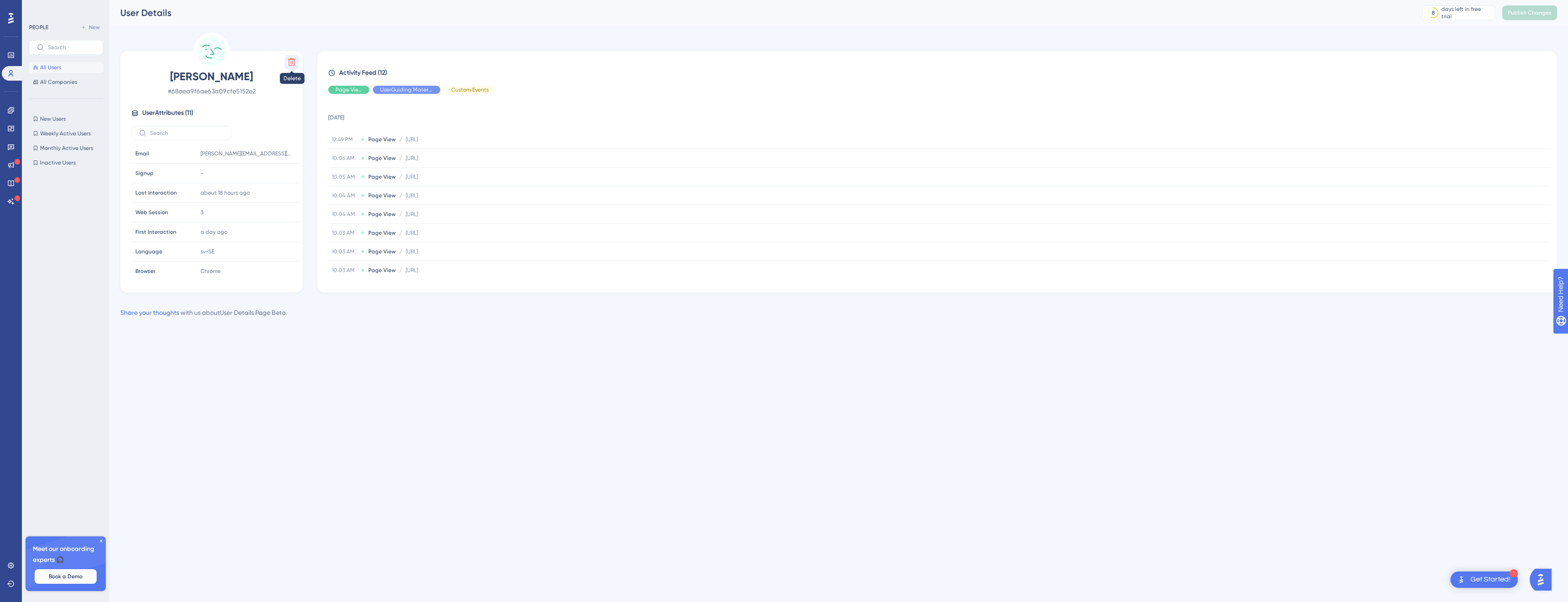
click at [293, 62] on icon at bounding box center [291, 61] width 10 height 10
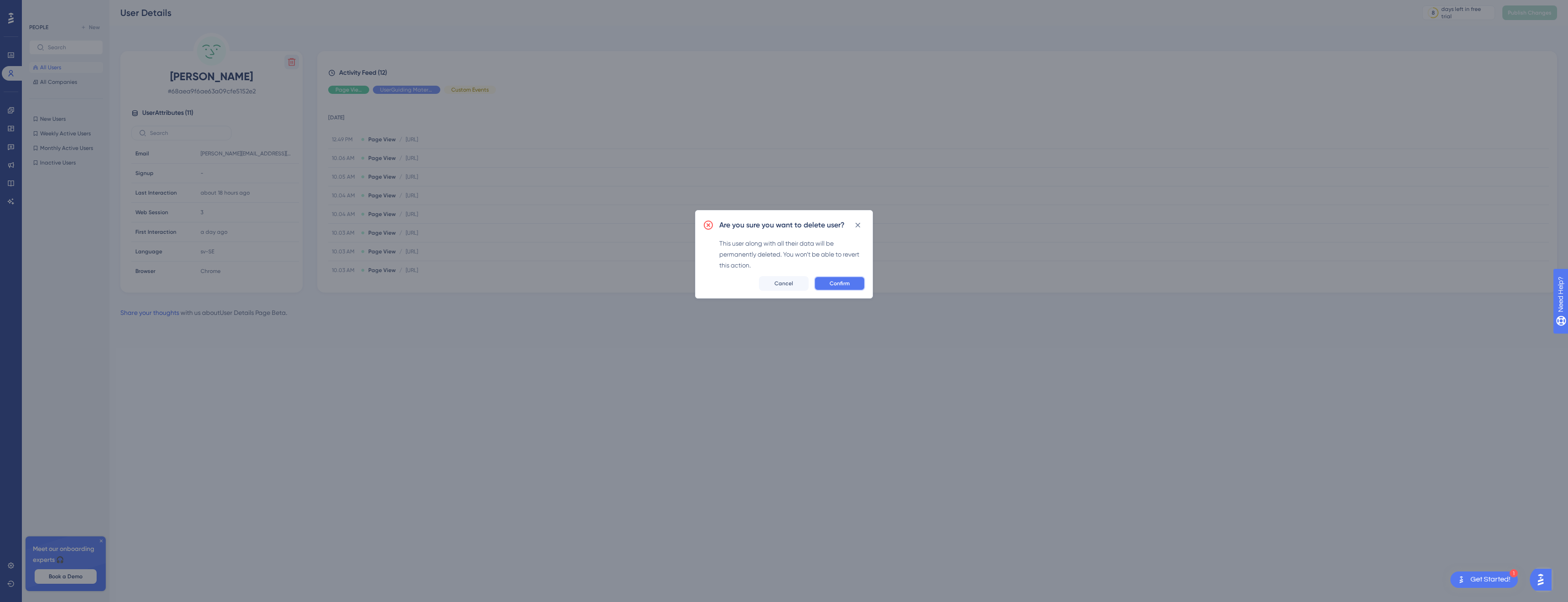
click at [839, 281] on span "Confirm" at bounding box center [839, 283] width 20 height 7
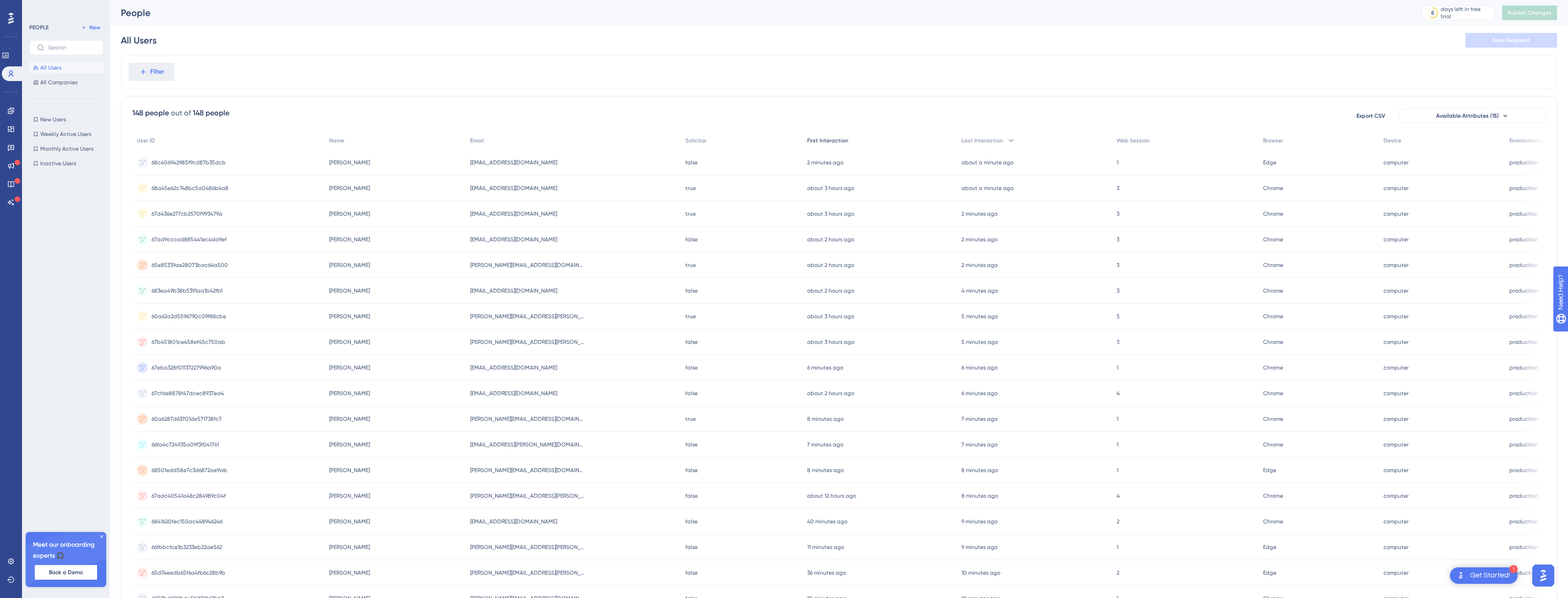
click at [817, 137] on span "First Interaction" at bounding box center [827, 140] width 41 height 7
click at [828, 138] on span "First Interaction" at bounding box center [826, 140] width 41 height 7
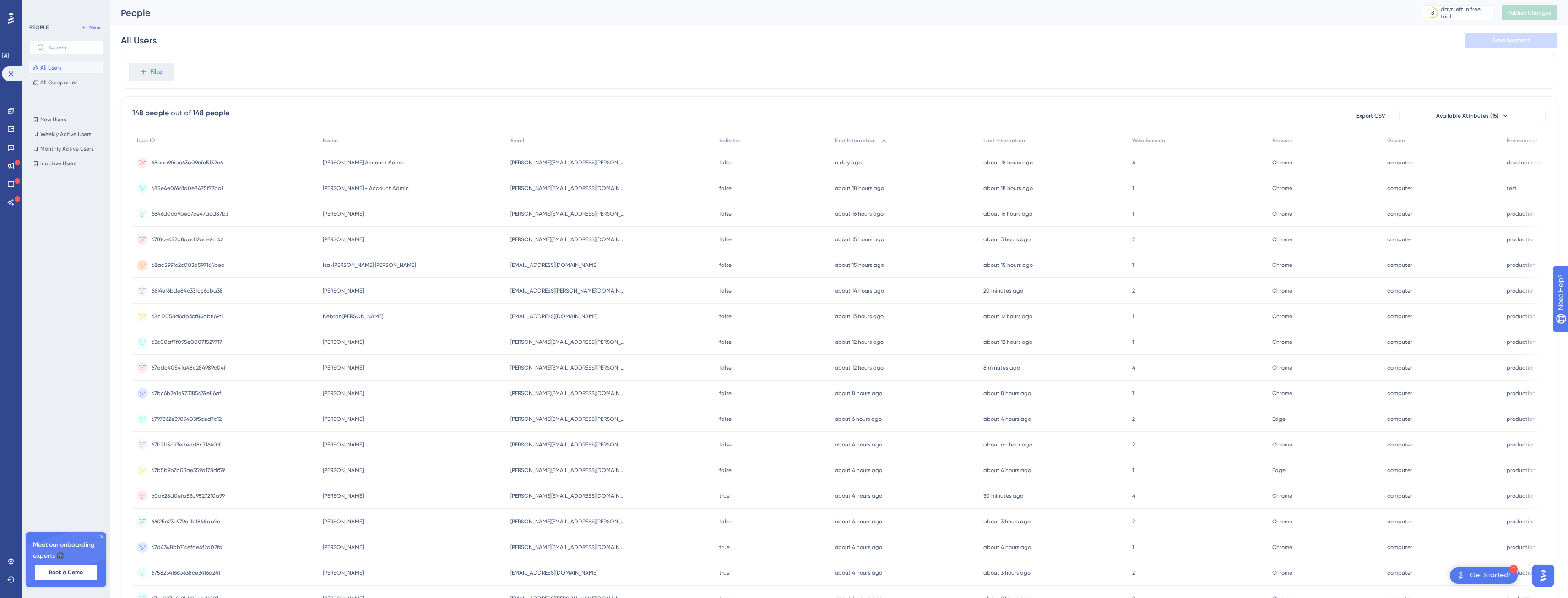
click at [420, 171] on div "[PERSON_NAME] Account Admin [PERSON_NAME] Account Admin" at bounding box center [412, 162] width 187 height 25
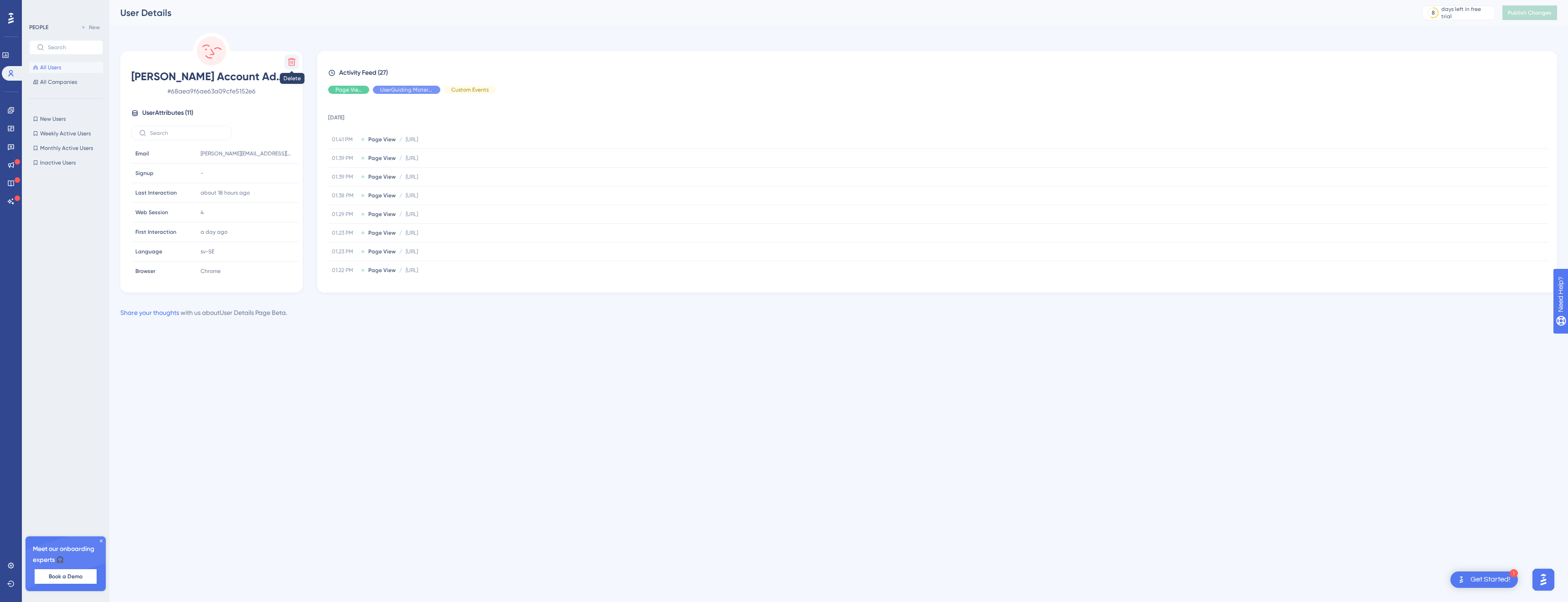
click at [288, 62] on icon at bounding box center [291, 61] width 10 height 10
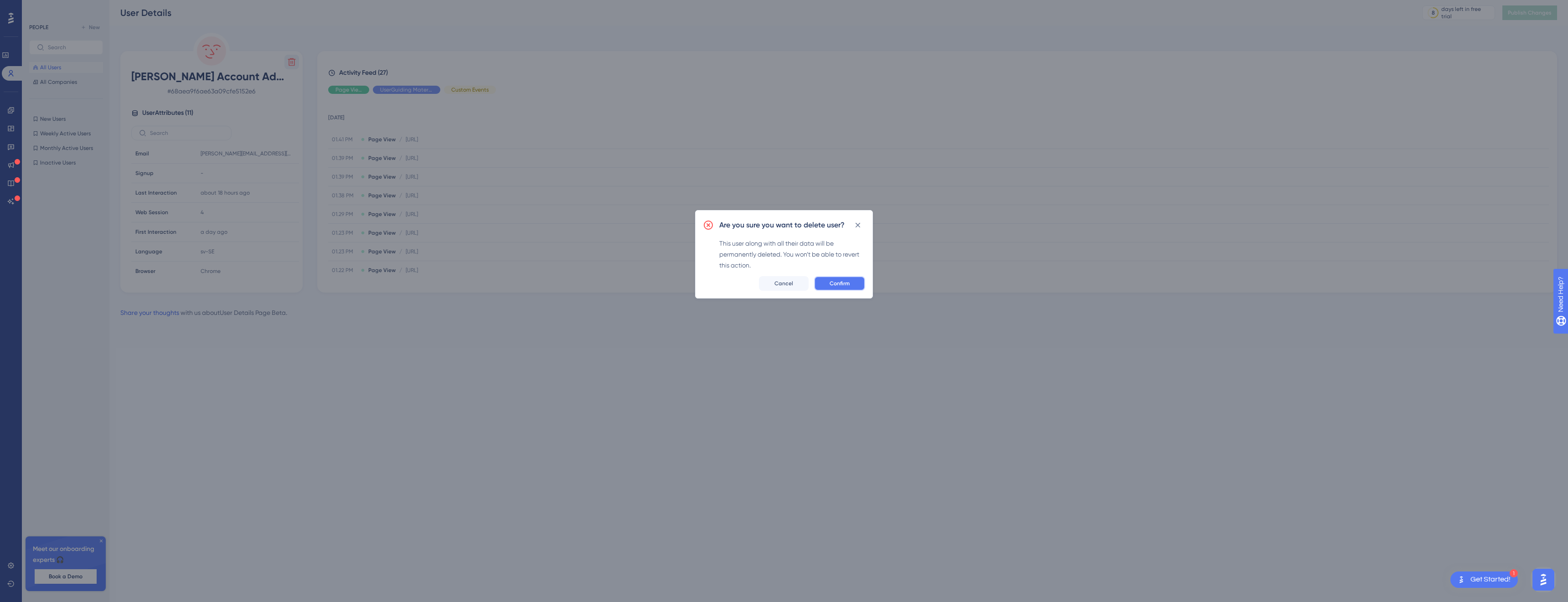
click at [826, 279] on button "Confirm" at bounding box center [839, 283] width 51 height 15
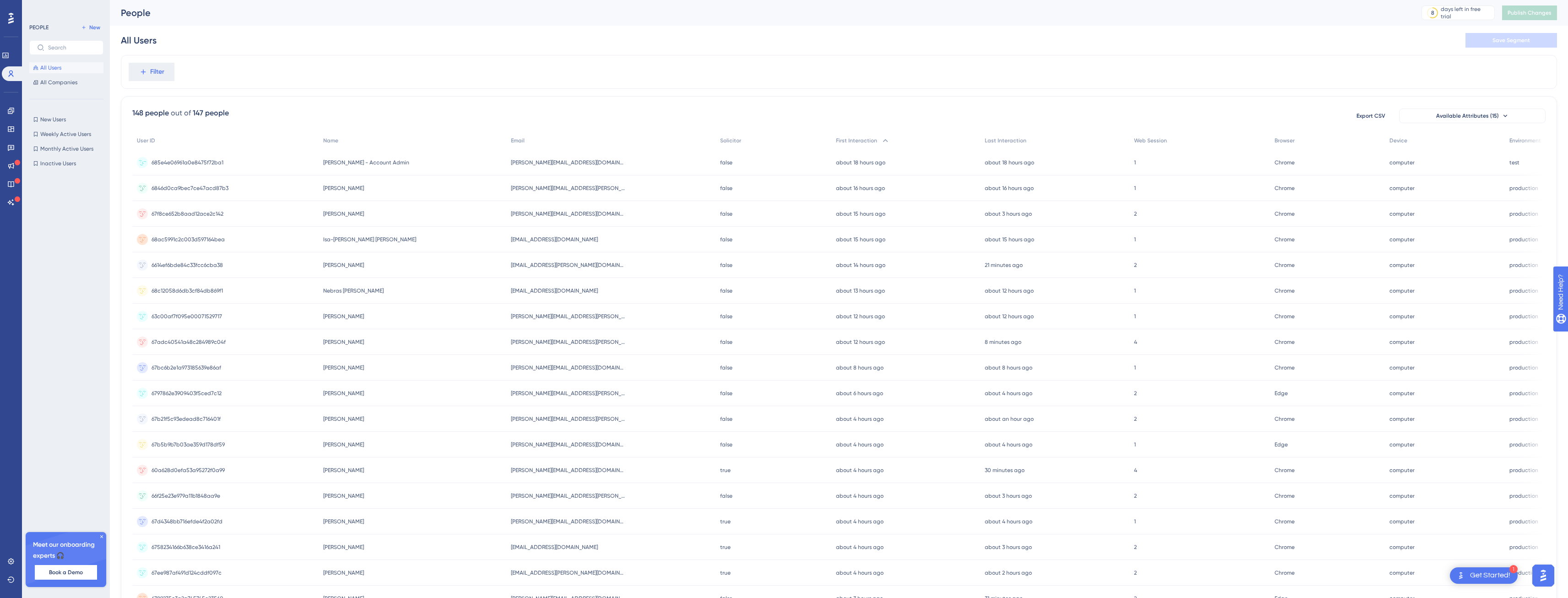
click at [1262, 84] on div "Filter 148 people out of 147 people Export CSV Available Attributes (15) User I…" at bounding box center [839, 379] width 1436 height 648
click at [157, 73] on span "Filter" at bounding box center [157, 71] width 14 height 11
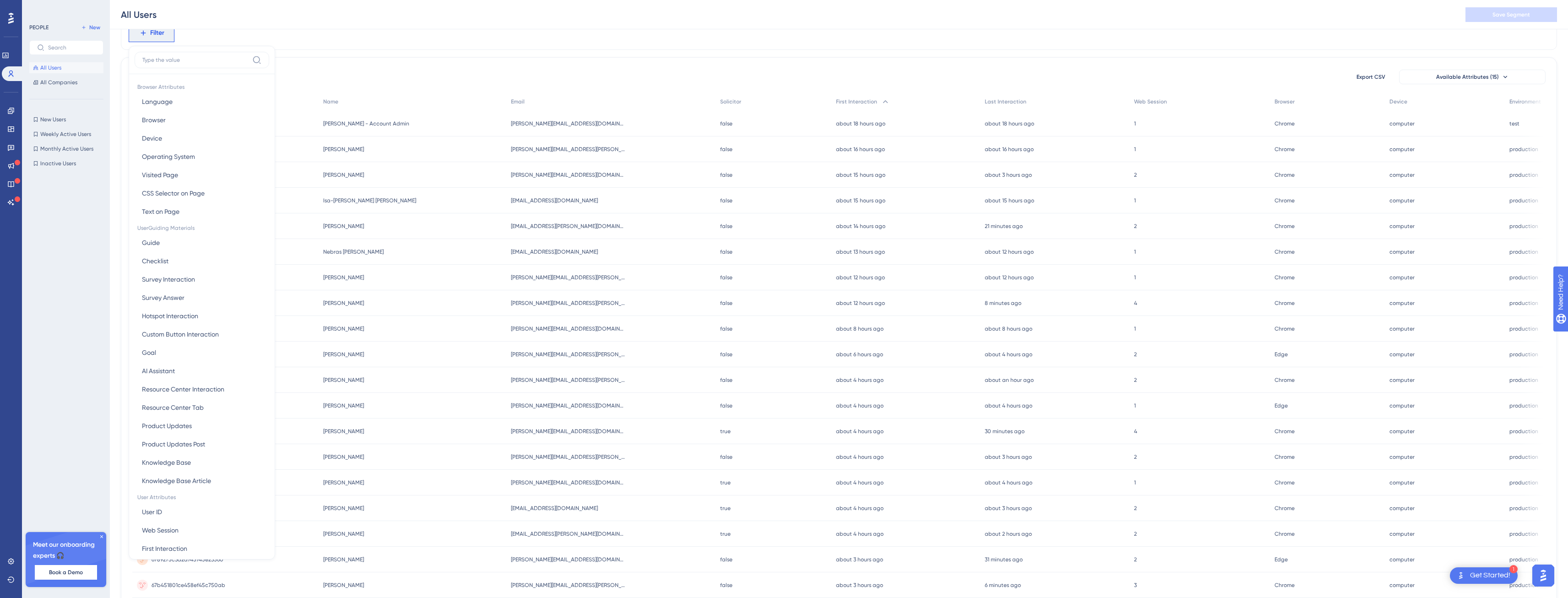
scroll to position [165, 0]
click at [185, 460] on button "environment environment" at bounding box center [202, 456] width 135 height 18
type input "test"
click at [227, 195] on span "Done" at bounding box center [230, 199] width 16 height 11
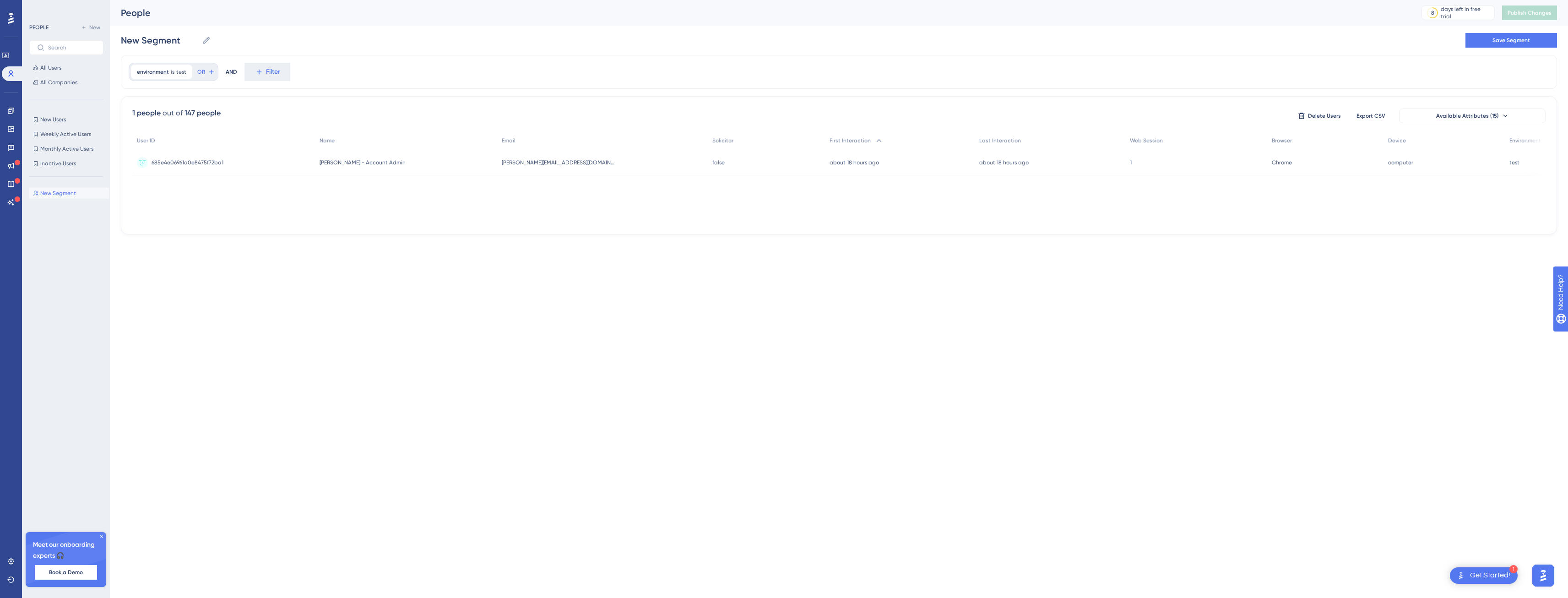
scroll to position [0, 0]
click at [170, 74] on div "environment is test test Remove" at bounding box center [161, 71] width 61 height 15
drag, startPoint x: 127, startPoint y: 119, endPoint x: 109, endPoint y: 119, distance: 18.0
click at [110, 119] on div "Performance Users Engagement Widgets Feedback Product Updates Knowledge Base AI…" at bounding box center [841, 124] width 1464 height 249
click at [164, 73] on span "environment" at bounding box center [152, 71] width 32 height 7
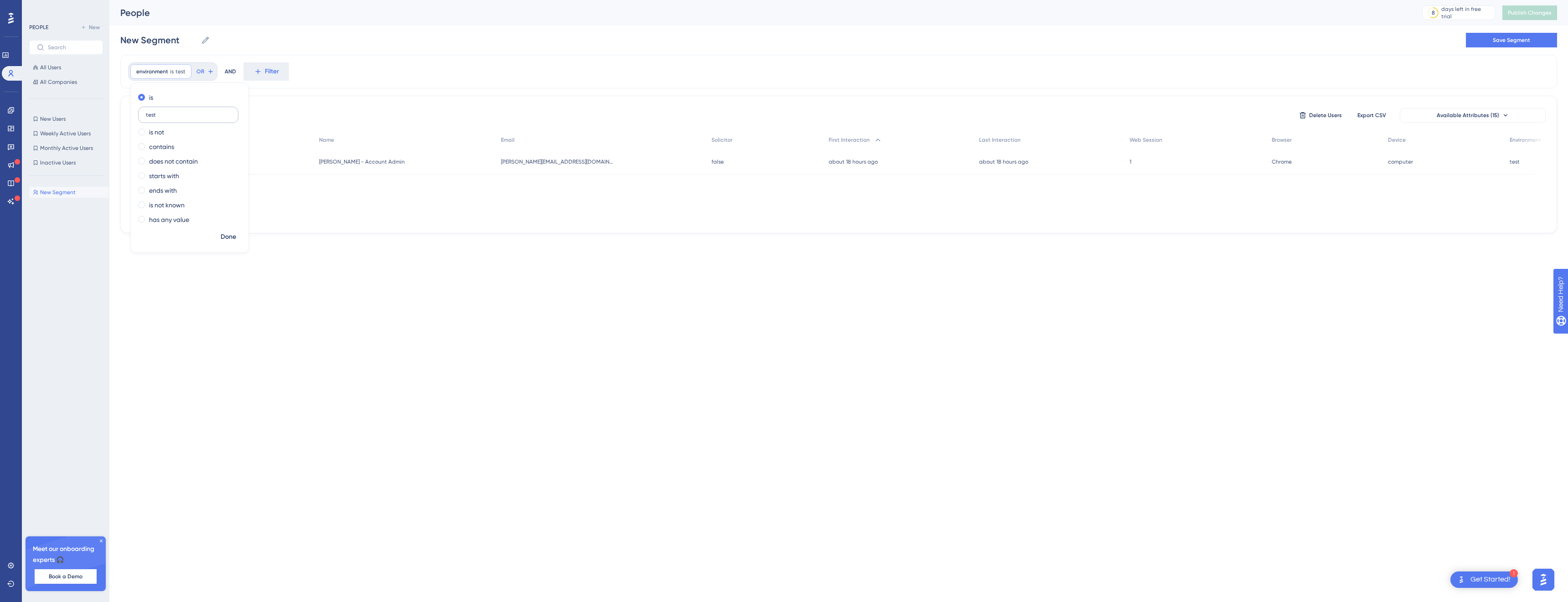
drag, startPoint x: 171, startPoint y: 115, endPoint x: 145, endPoint y: 118, distance: 26.2
click at [145, 118] on label "test" at bounding box center [188, 114] width 100 height 16
type input "development"
click at [221, 236] on button "Done" at bounding box center [228, 236] width 25 height 16
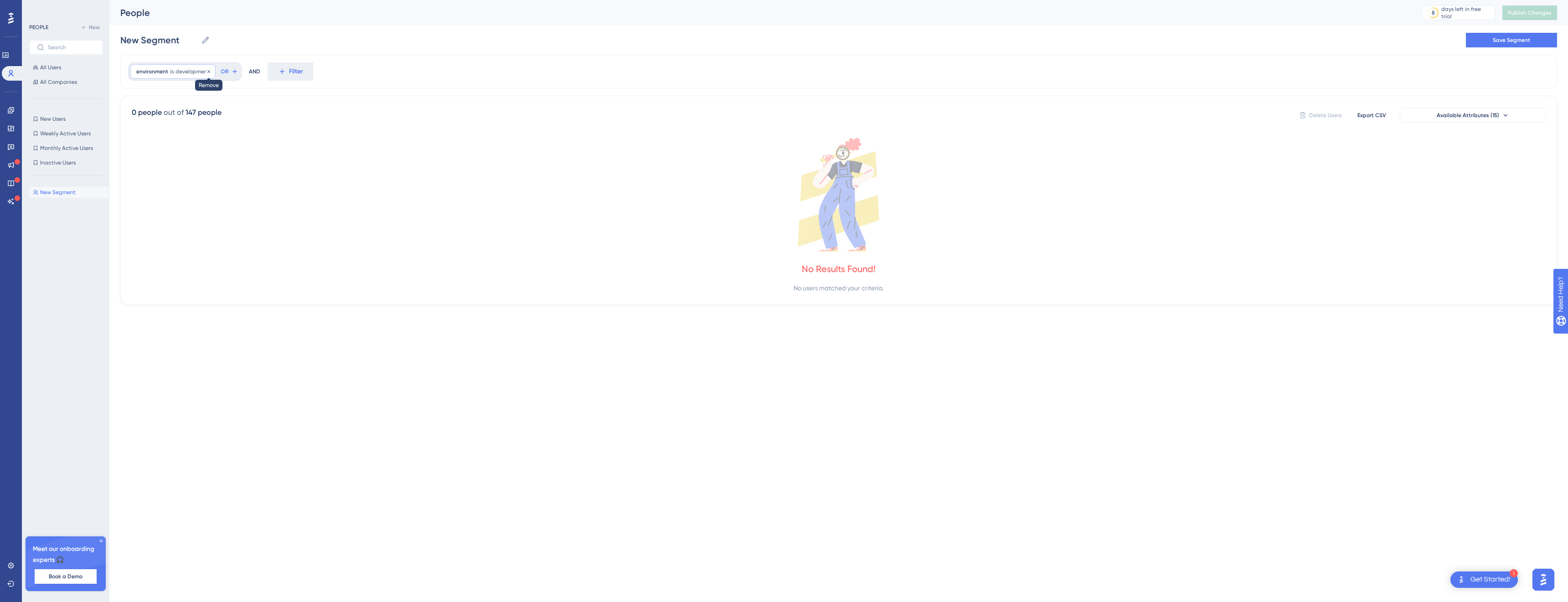
click at [206, 69] on icon at bounding box center [209, 71] width 5 height 5
